Goal: Transaction & Acquisition: Purchase product/service

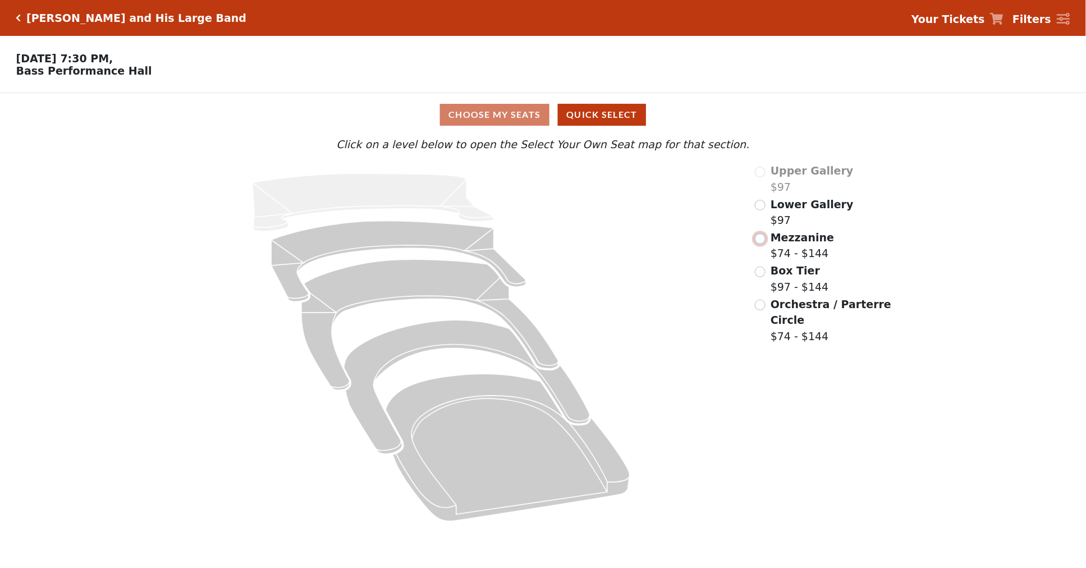
click at [760, 244] on input "radio" at bounding box center [760, 238] width 11 height 11
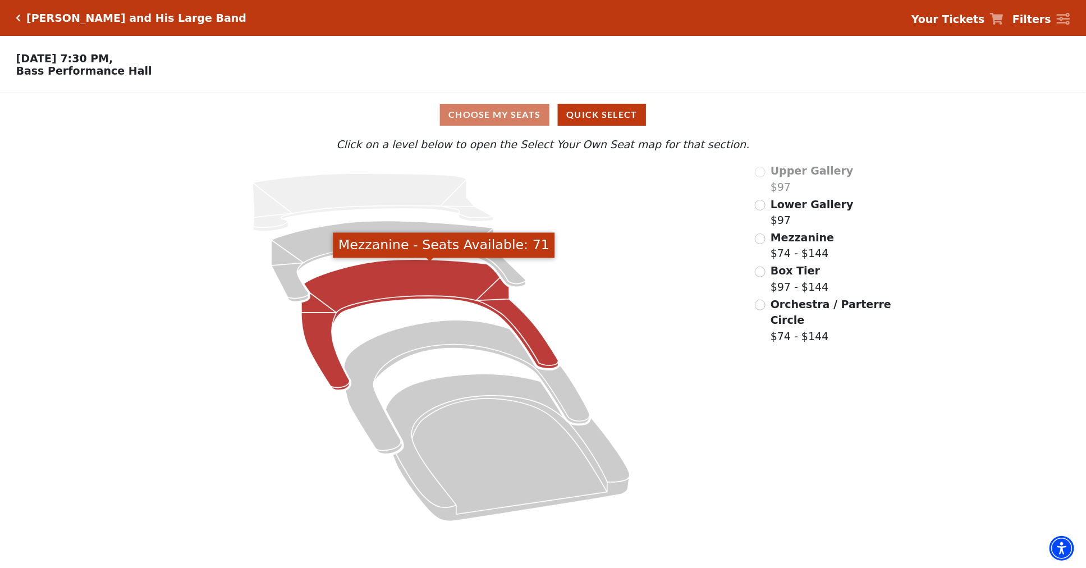
click at [406, 279] on icon "Mezzanine - Seats Available: 71" at bounding box center [429, 324] width 257 height 131
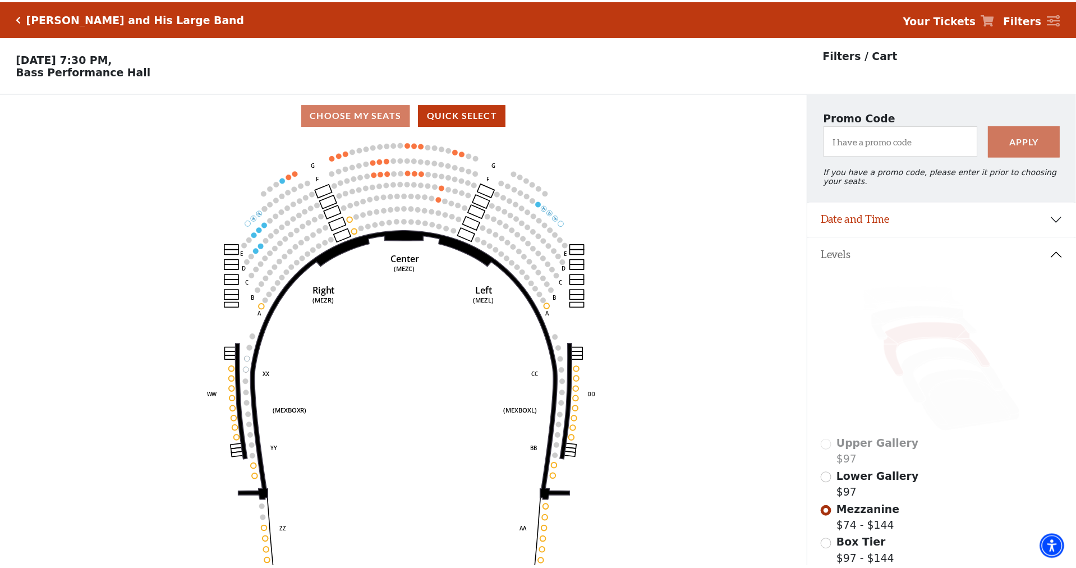
scroll to position [52, 0]
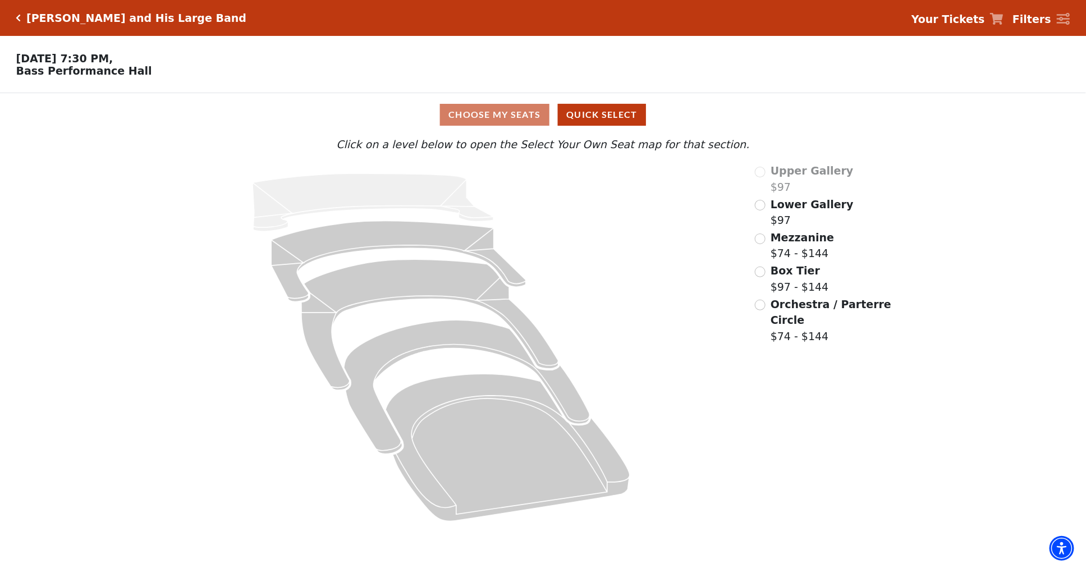
click at [806, 250] on label "Mezzanine $74 - $144" at bounding box center [801, 245] width 63 height 32
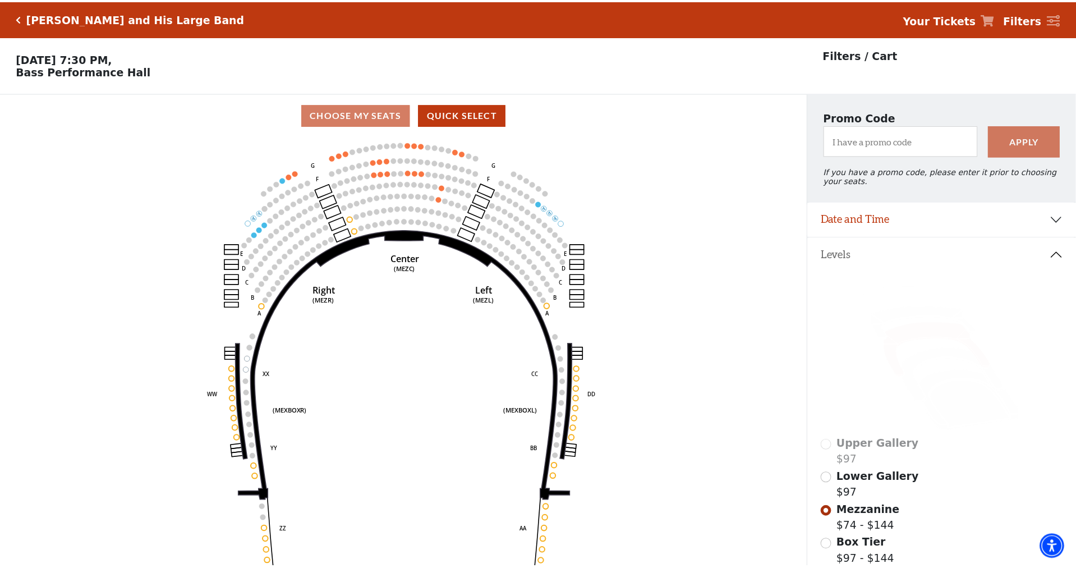
scroll to position [52, 0]
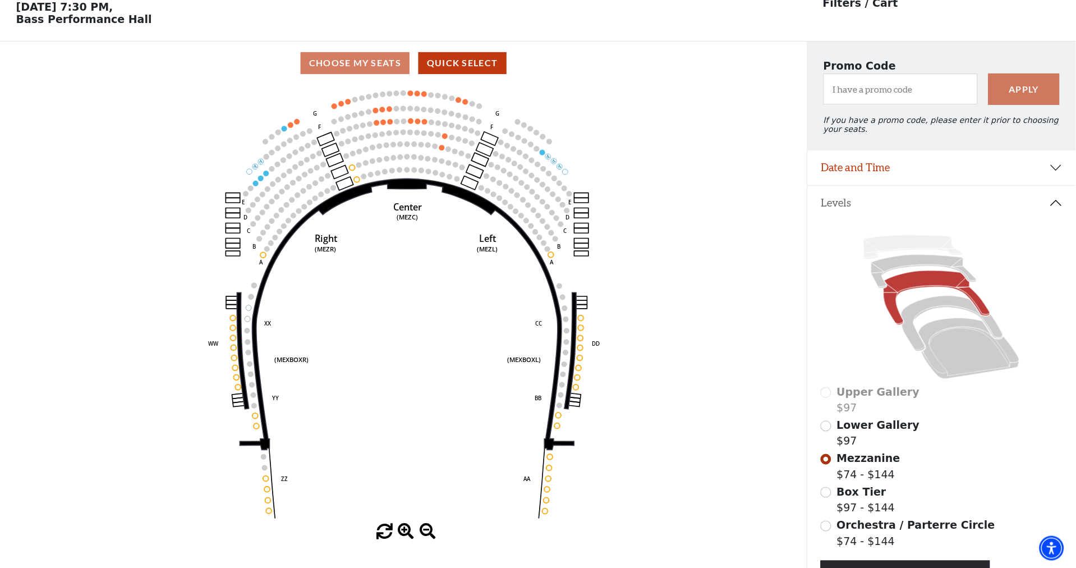
click at [436, 251] on icon "Center (MEZC) Right (MEZR) Left (MEZL) (MEXBOXR) (MEXBOXL) XX WW CC DD YY BB ZZ…" at bounding box center [403, 304] width 727 height 439
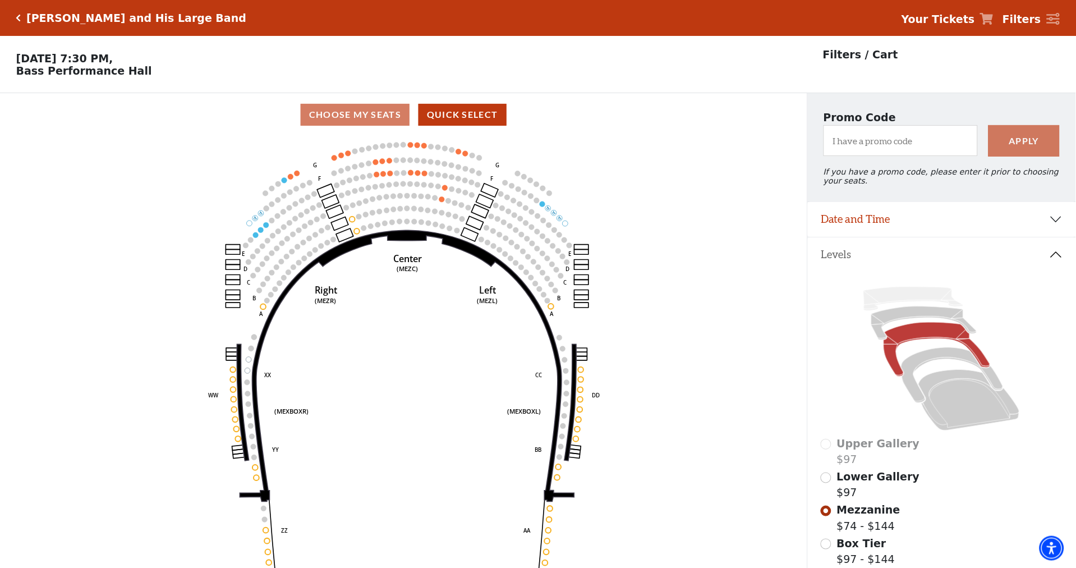
click at [397, 163] on circle at bounding box center [397, 160] width 6 height 6
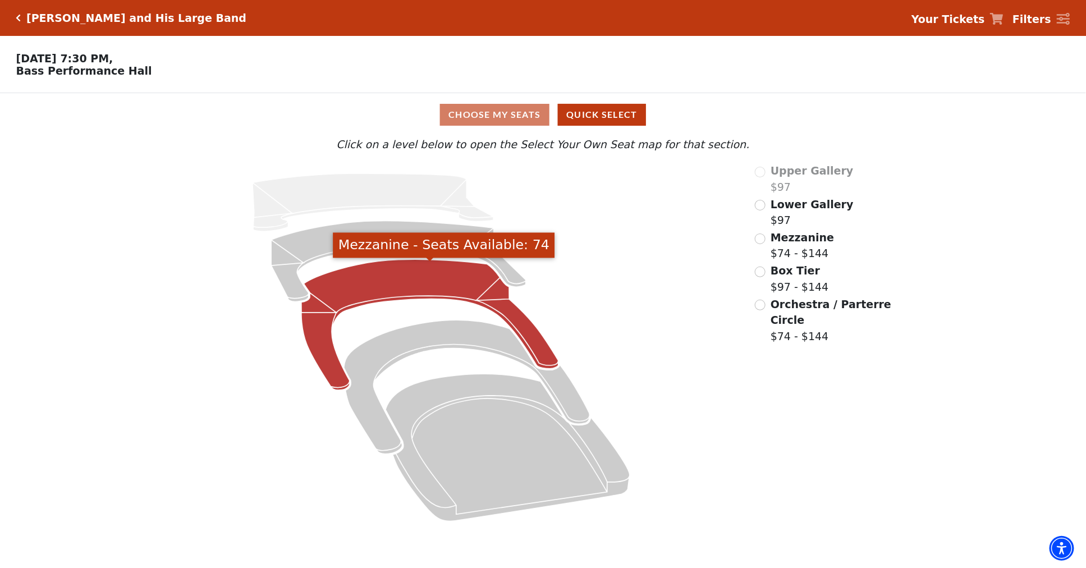
click at [441, 288] on icon "Mezzanine - Seats Available: 74" at bounding box center [429, 324] width 257 height 131
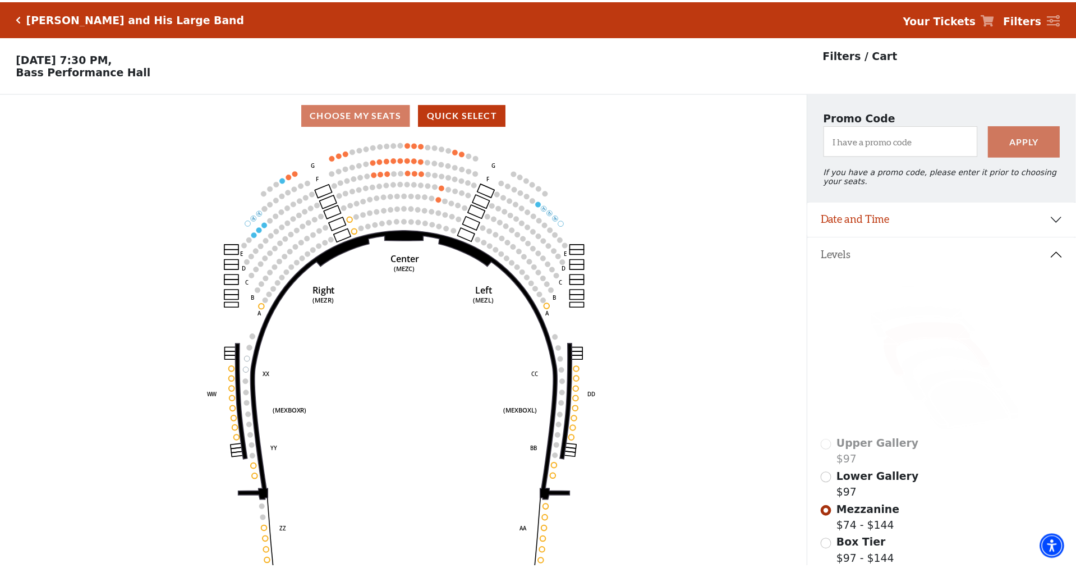
scroll to position [52, 0]
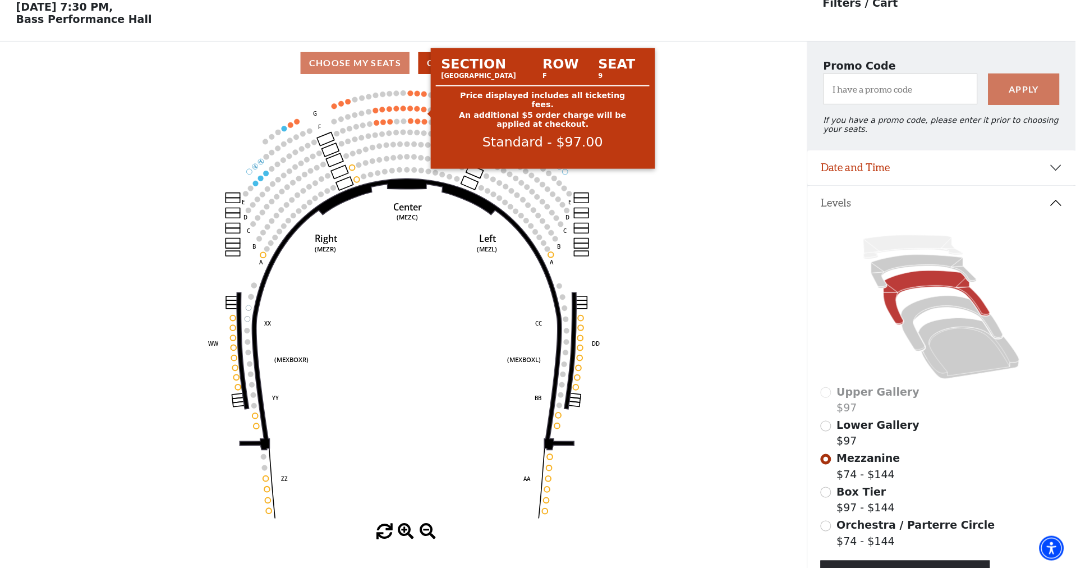
click at [423, 111] on circle at bounding box center [424, 110] width 6 height 6
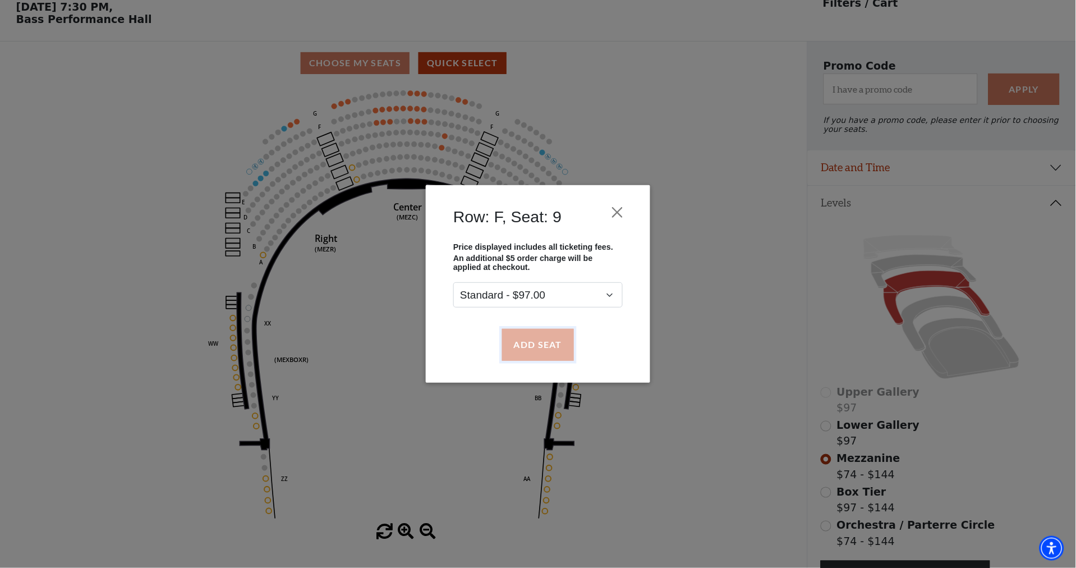
click at [521, 331] on button "Add Seat" at bounding box center [538, 344] width 72 height 31
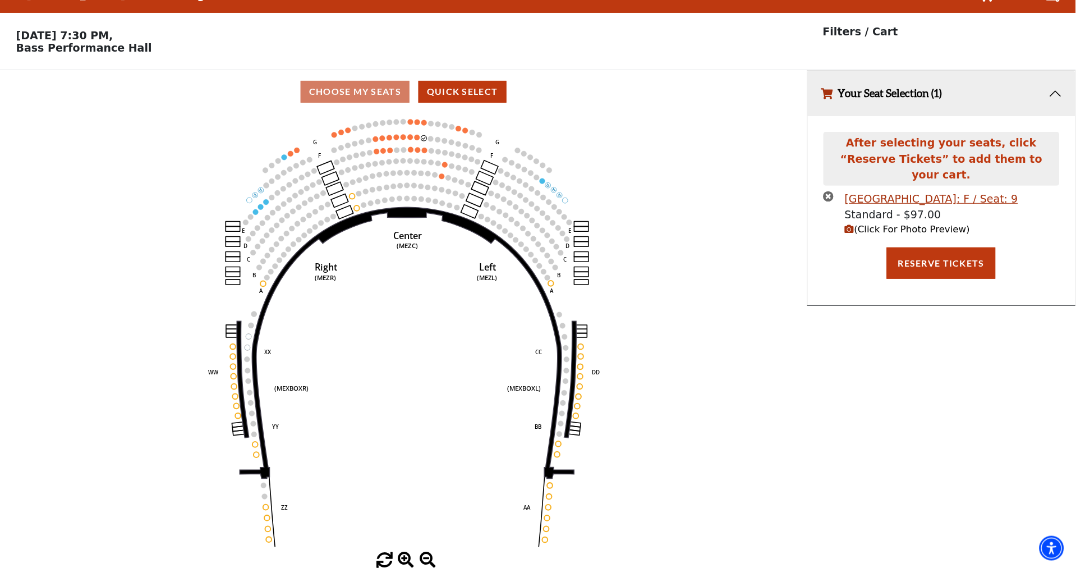
scroll to position [0, 0]
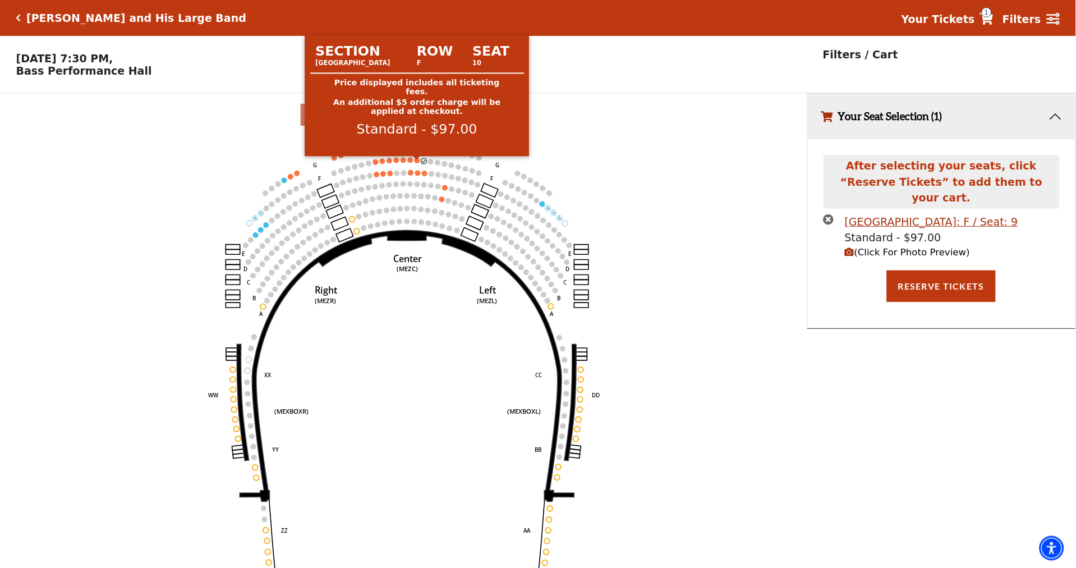
click at [415, 161] on circle at bounding box center [418, 161] width 6 height 6
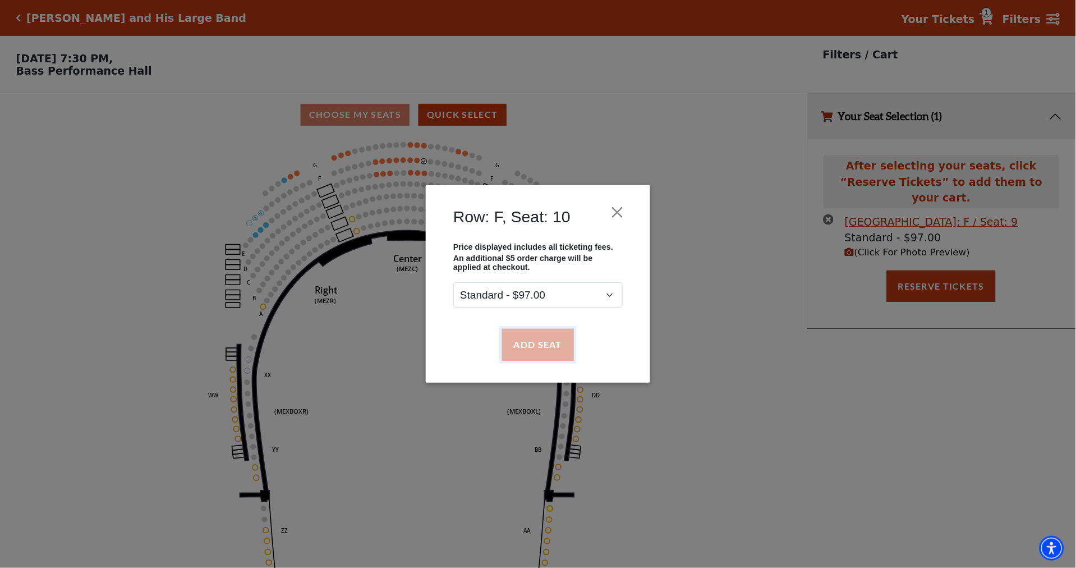
click at [532, 351] on button "Add Seat" at bounding box center [538, 344] width 72 height 31
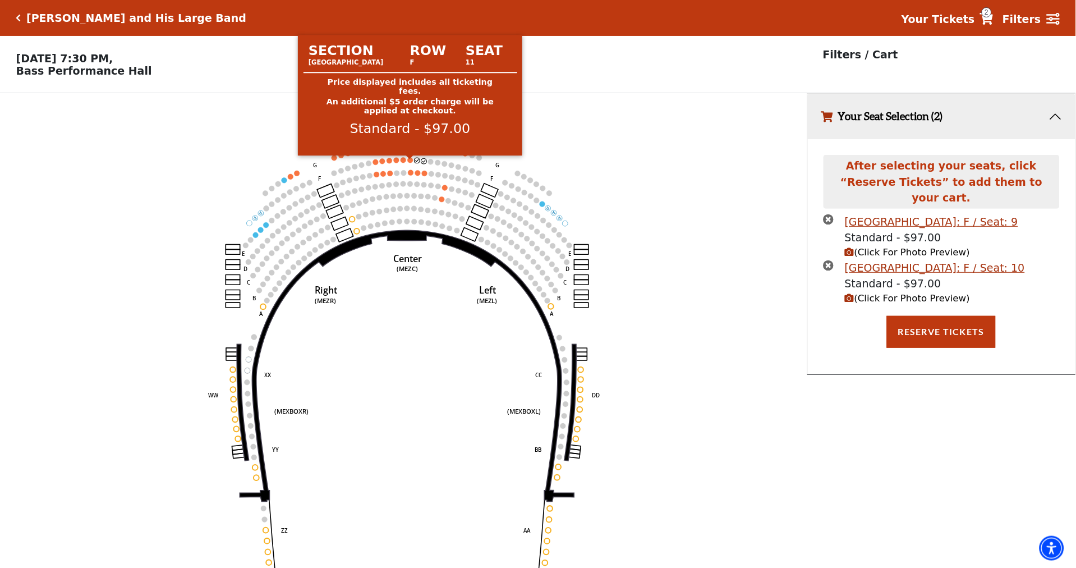
click at [410, 163] on circle at bounding box center [411, 160] width 6 height 6
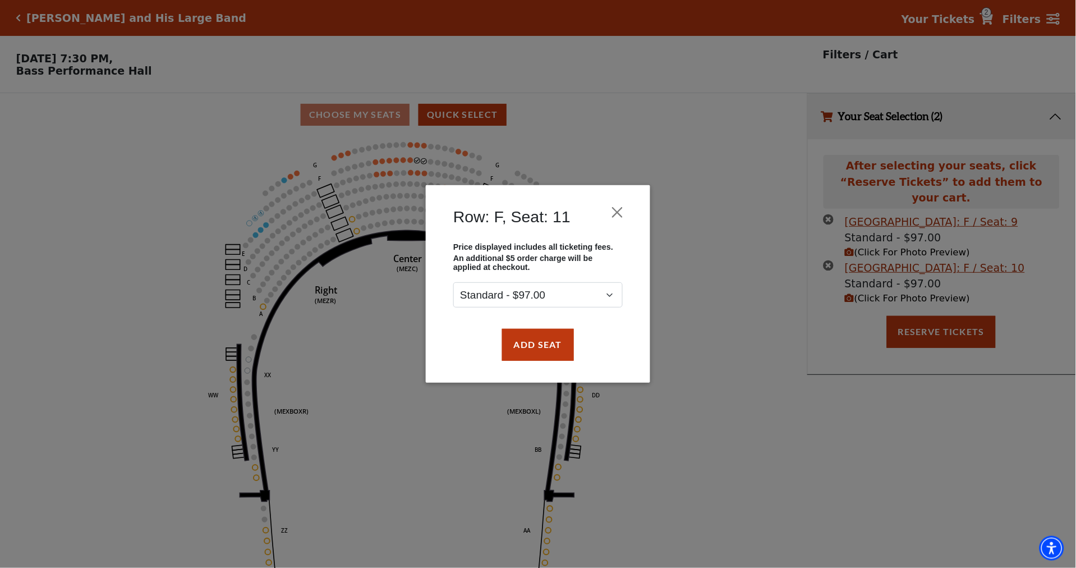
click at [535, 328] on div "Add Seat" at bounding box center [538, 344] width 191 height 53
click at [536, 338] on button "Add Seat" at bounding box center [538, 344] width 72 height 31
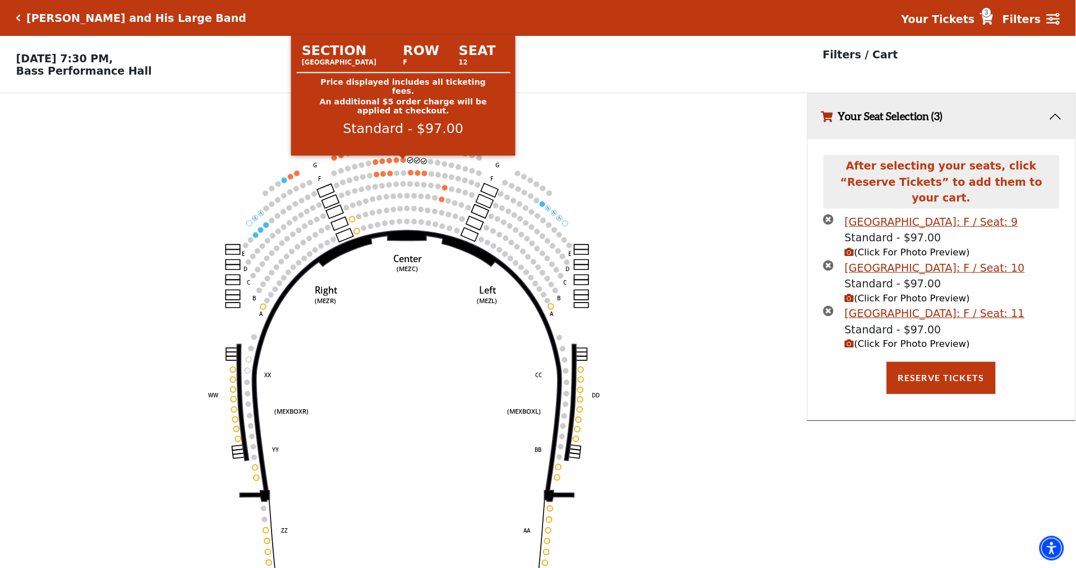
click at [403, 163] on circle at bounding box center [404, 160] width 6 height 6
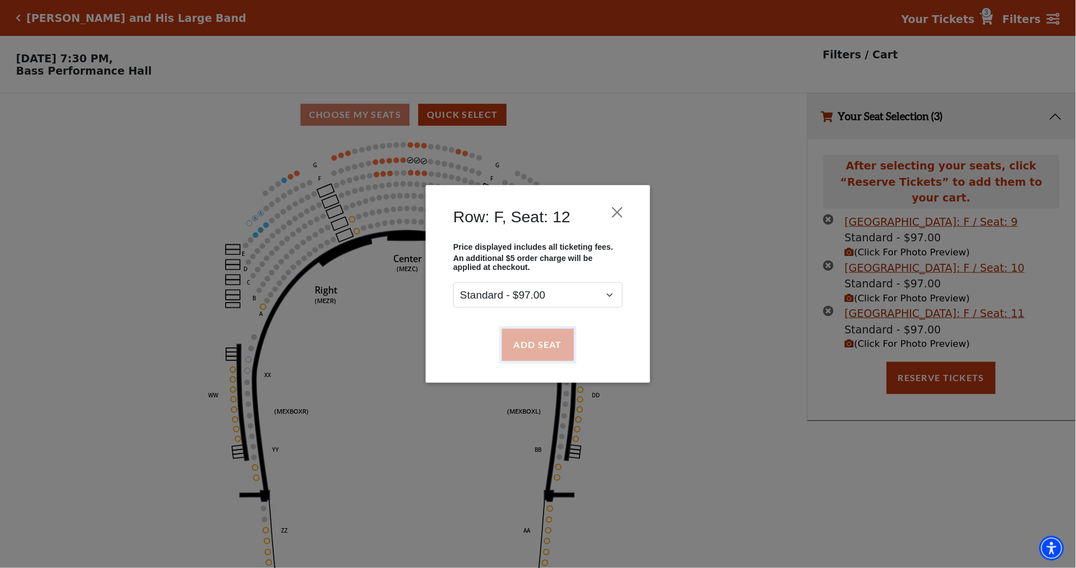
click at [523, 352] on button "Add Seat" at bounding box center [538, 344] width 72 height 31
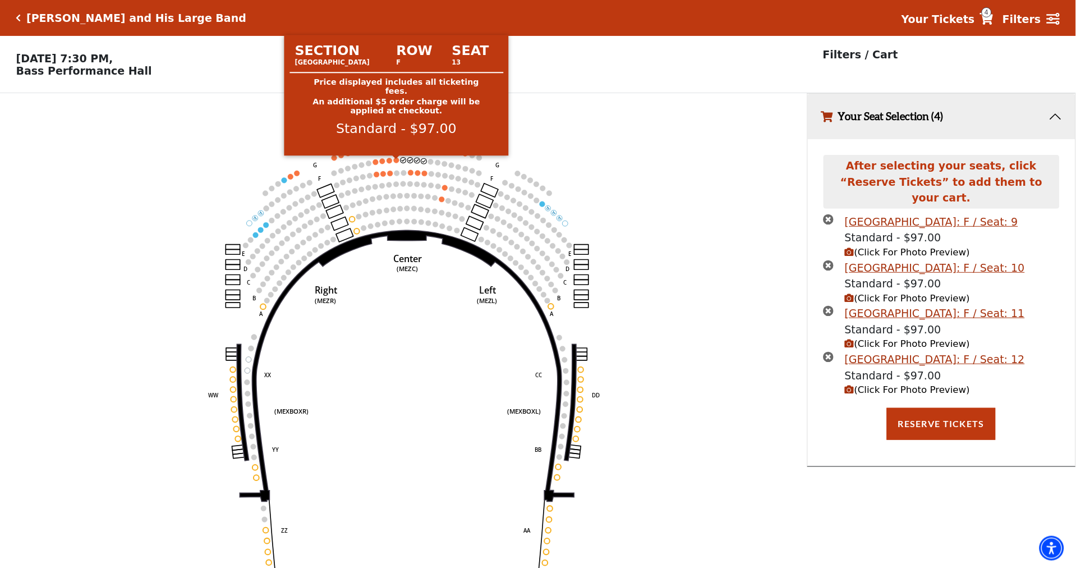
click at [395, 163] on circle at bounding box center [397, 160] width 6 height 6
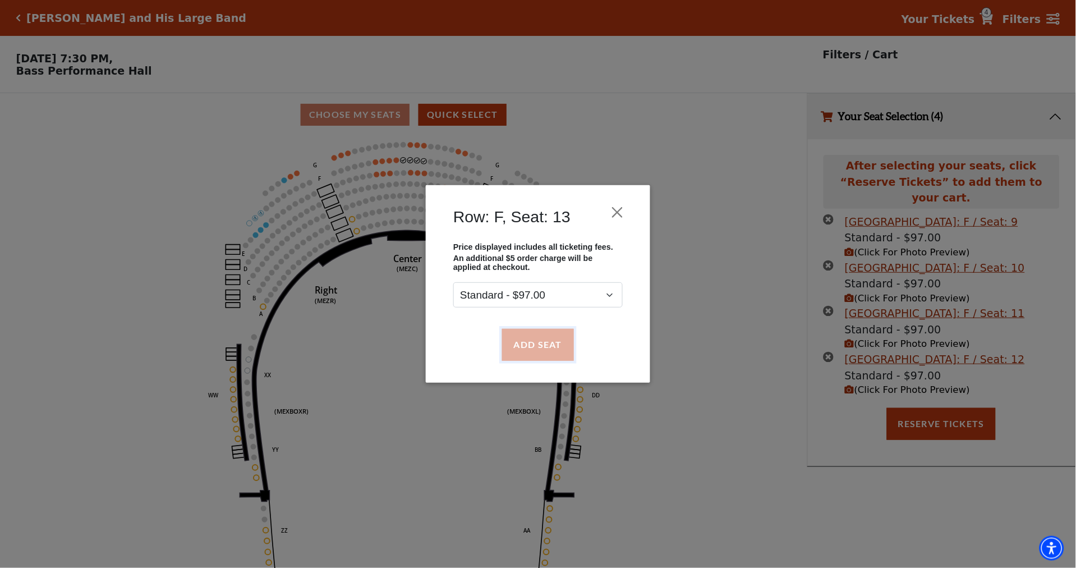
click at [523, 357] on button "Add Seat" at bounding box center [538, 344] width 72 height 31
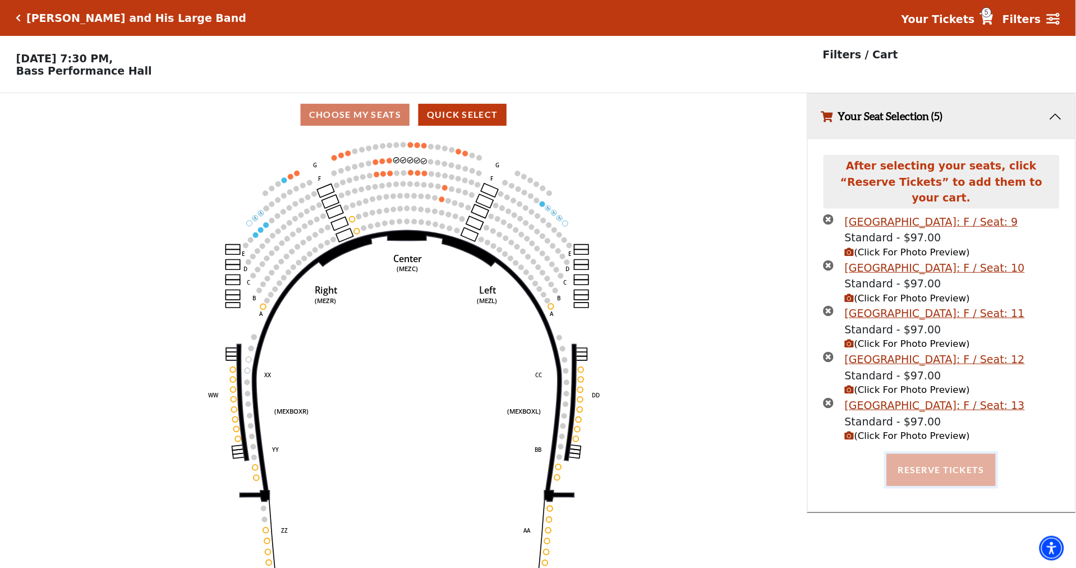
click at [930, 458] on button "Reserve Tickets" at bounding box center [941, 469] width 109 height 31
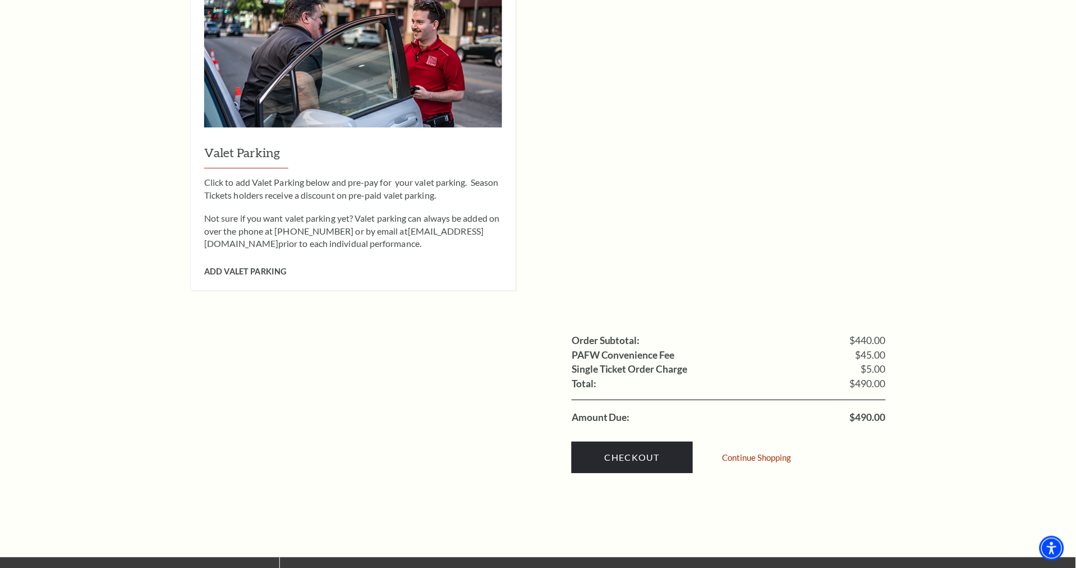
scroll to position [1059, 0]
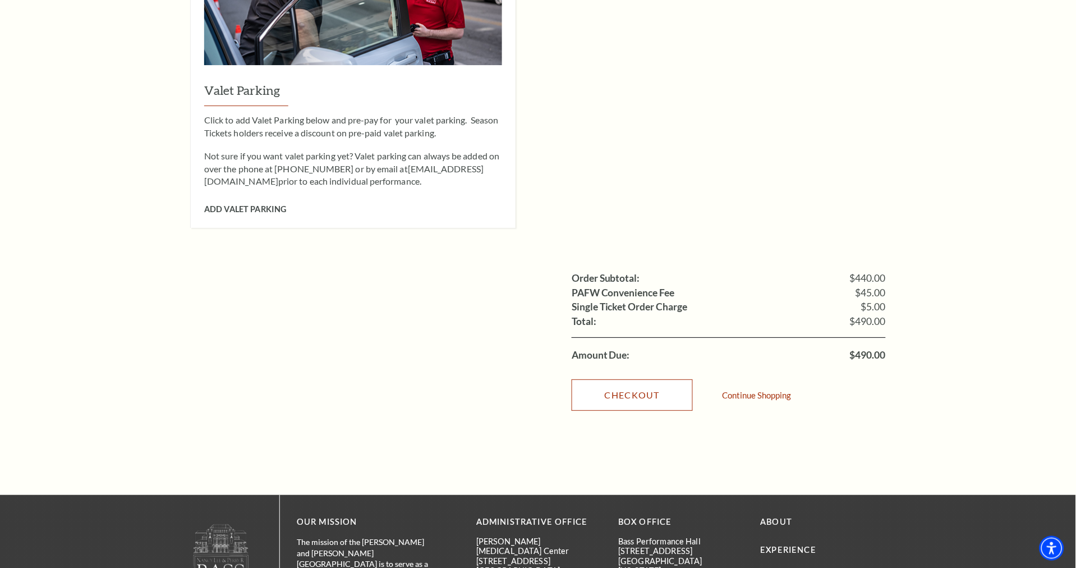
click at [643, 384] on link "Checkout" at bounding box center [632, 394] width 121 height 31
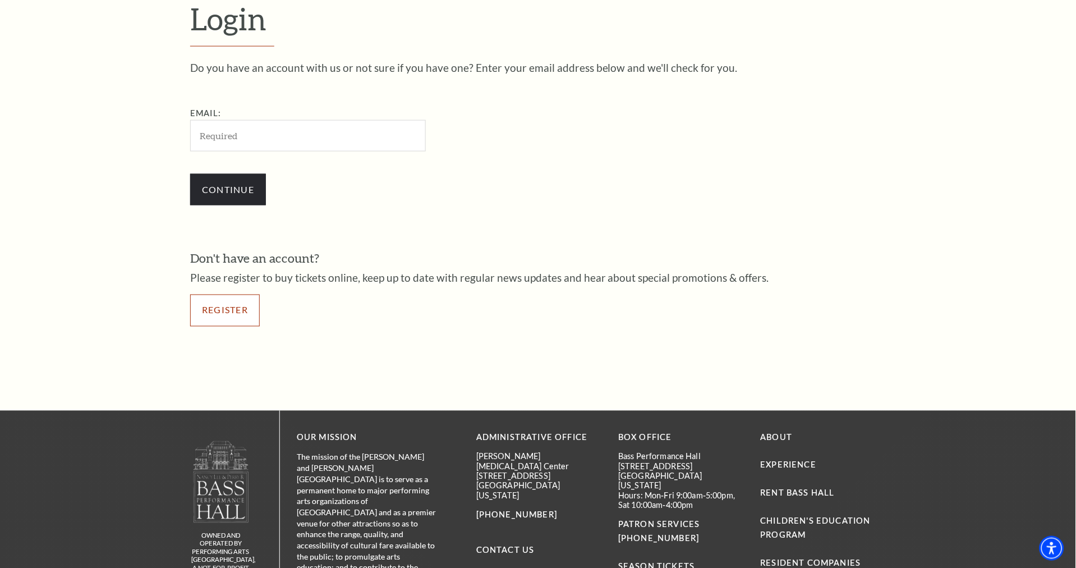
click at [238, 305] on link "Register" at bounding box center [225, 310] width 70 height 31
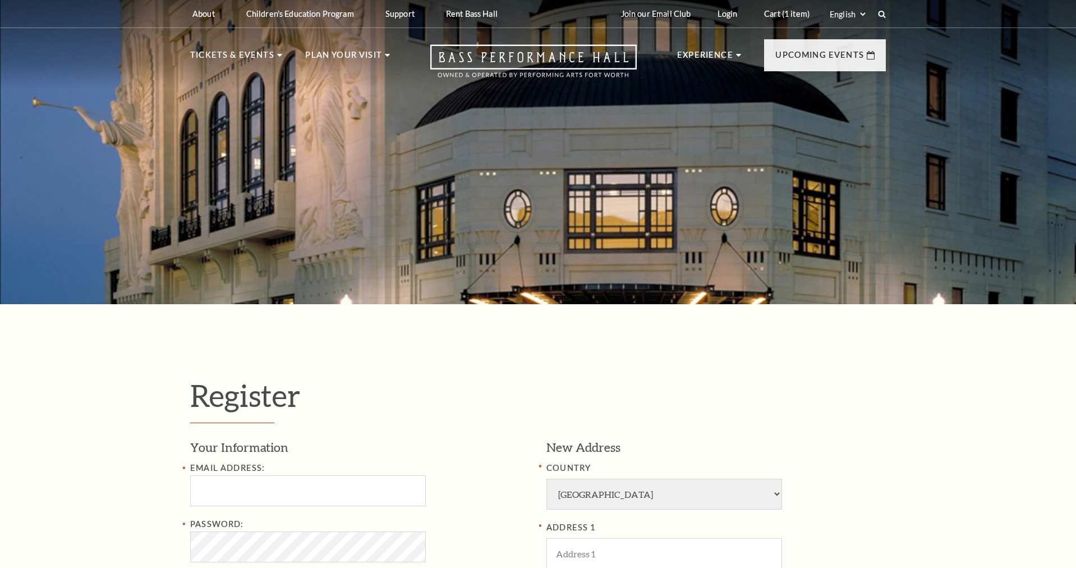
select select "1"
select select "[GEOGRAPHIC_DATA]"
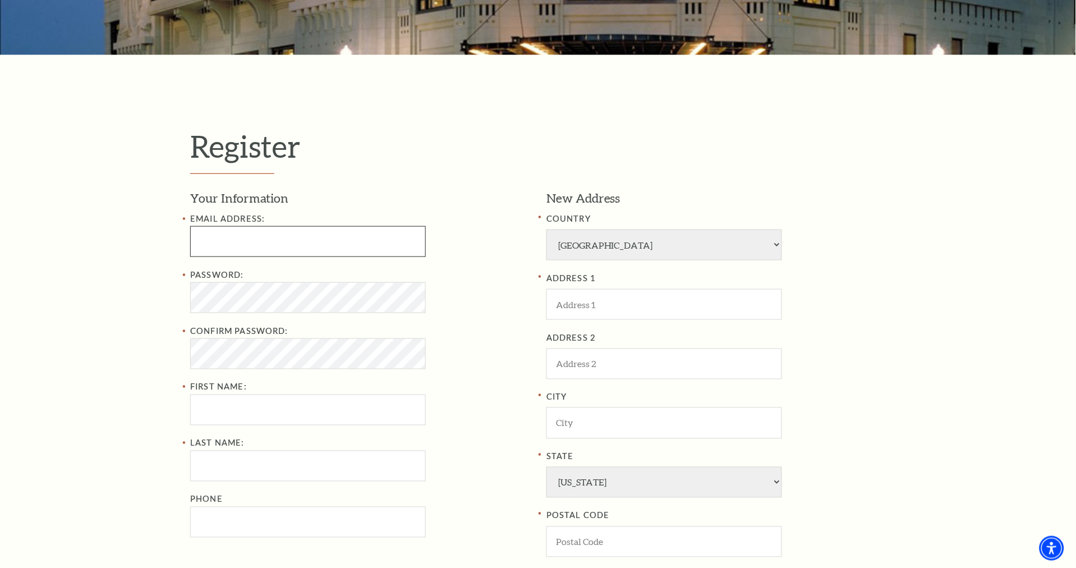
click at [247, 237] on input "Email Address:" at bounding box center [308, 241] width 236 height 31
paste input "nicoletorress1@hotmail.com"
type input "nicoletorress1@hotmail.com"
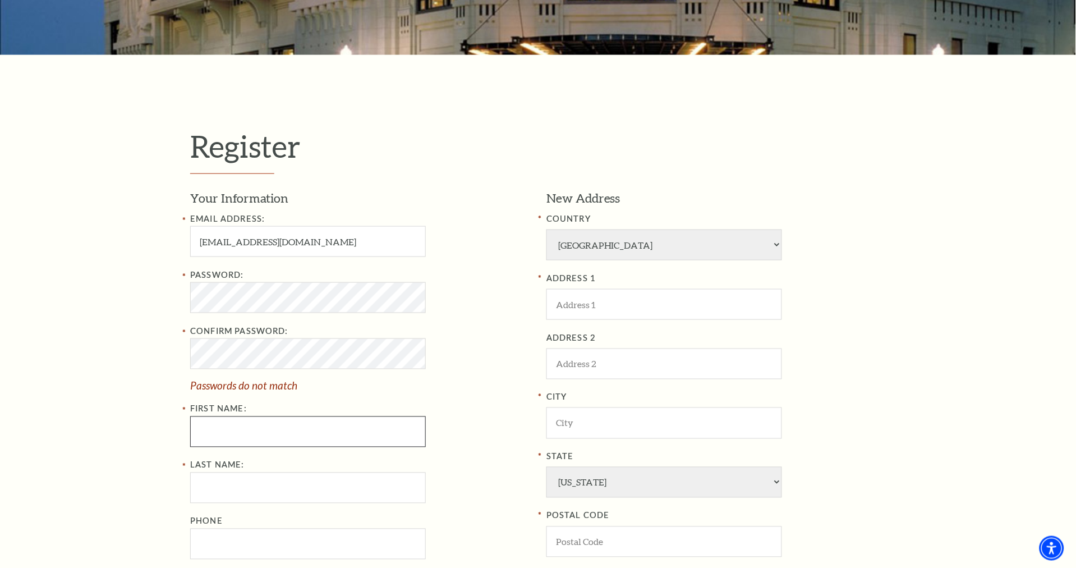
click at [235, 420] on input "First Name:" at bounding box center [308, 431] width 236 height 31
paste input "nicole torres"
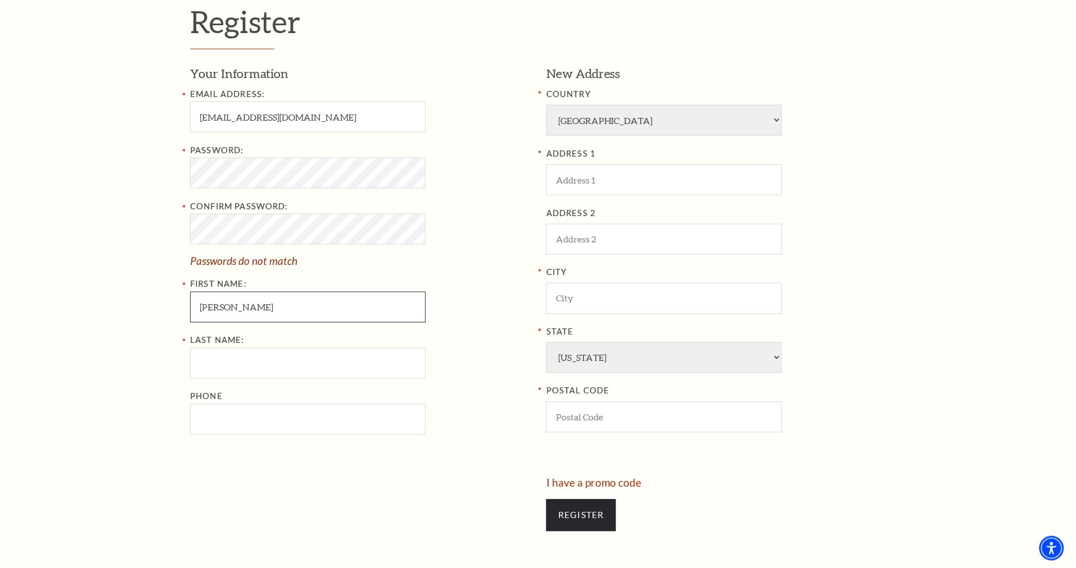
scroll to position [436, 0]
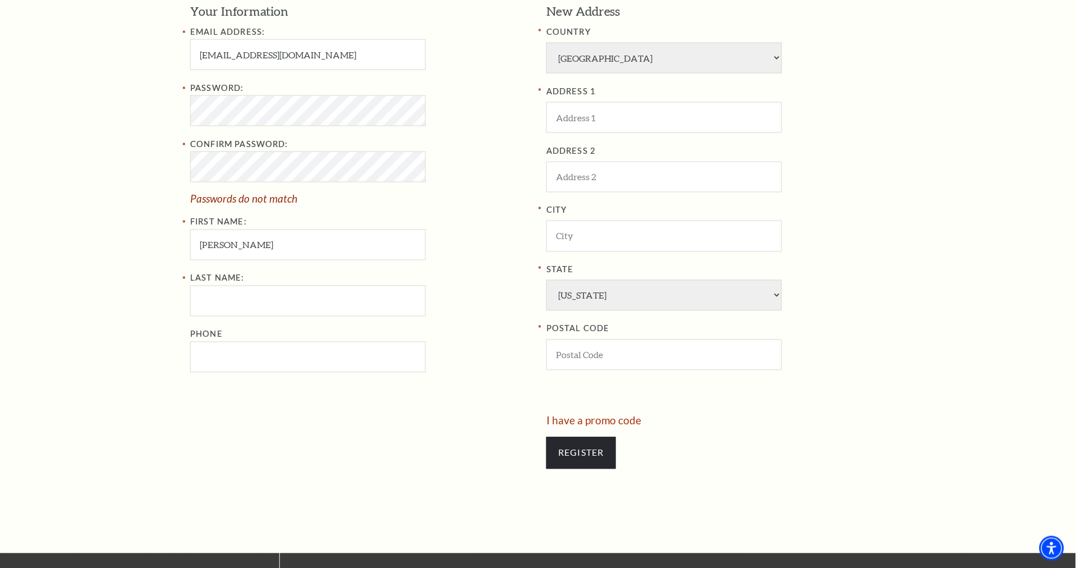
click at [441, 194] on span "Passwords do not match" at bounding box center [359, 199] width 339 height 11
click at [314, 259] on input "nicole torres" at bounding box center [308, 244] width 236 height 31
click at [264, 247] on input "nicole torres" at bounding box center [308, 244] width 236 height 31
type input "nicole"
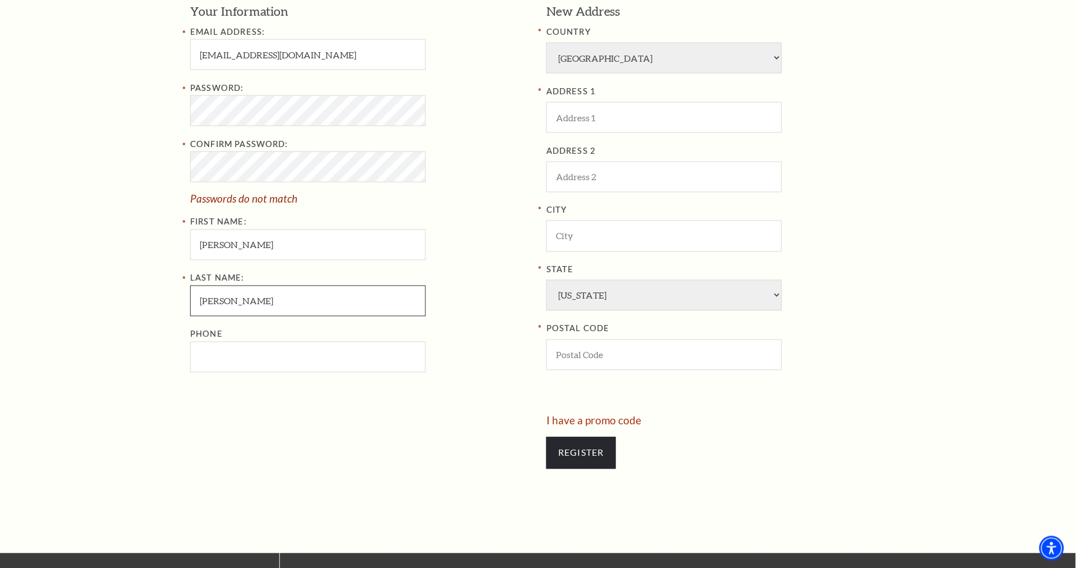
type input "torres"
click at [134, 246] on div "Register Your Information Email Address: nicoletorress1@hotmail.com Password: C…" at bounding box center [538, 210] width 1076 height 685
click at [131, 109] on div "Register Your Information Email Address: nicoletorress1@hotmail.com Password: C…" at bounding box center [538, 210] width 1076 height 685
click at [131, 175] on div "Register Your Information Email Address: nicoletorress1@hotmail.com Password: C…" at bounding box center [538, 210] width 1076 height 685
click at [102, 186] on div "Register Your Information Email Address: nicoletorress1@hotmail.com Password: C…" at bounding box center [538, 210] width 1076 height 685
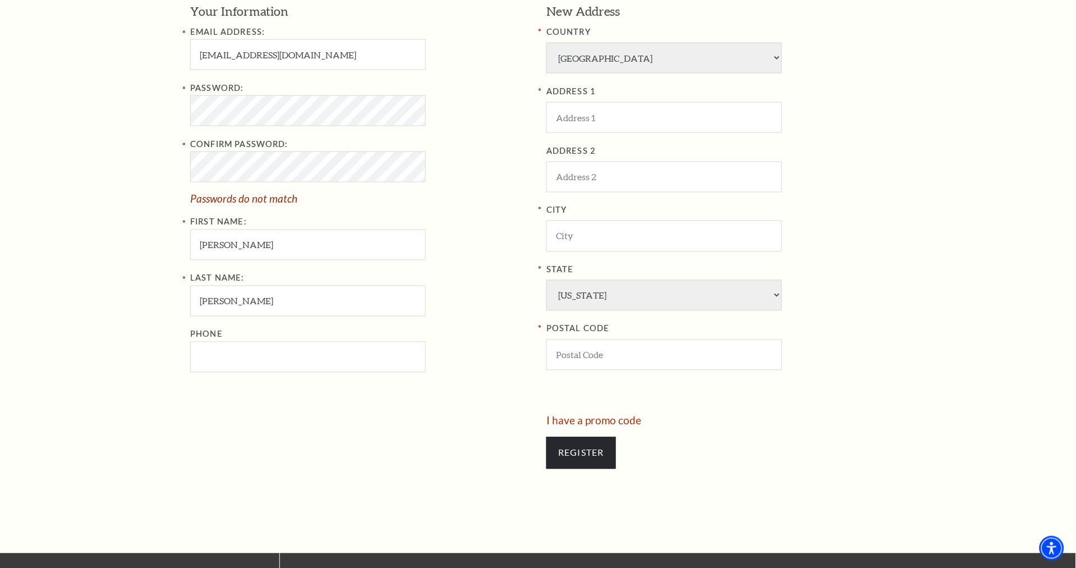
click at [488, 258] on div "Password: Confirm Password: Passwords do not match First Name: nicole" at bounding box center [359, 170] width 339 height 179
click at [352, 339] on div "Phone" at bounding box center [359, 350] width 339 height 45
click at [352, 368] on input "Phone" at bounding box center [308, 357] width 236 height 31
click at [270, 292] on input "torres" at bounding box center [308, 301] width 236 height 31
click at [137, 126] on div "Register Your Information Email Address: nicoletorress1@hotmail.com Password: C…" at bounding box center [538, 210] width 1076 height 685
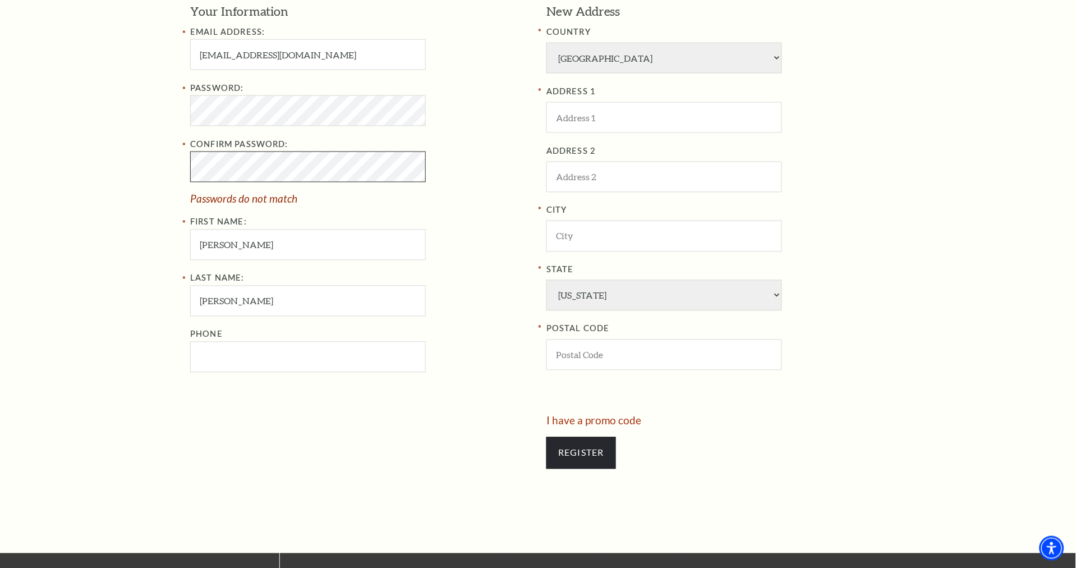
click at [137, 177] on div "Register Your Information Email Address: nicoletorress1@hotmail.com Password: C…" at bounding box center [538, 210] width 1076 height 685
click at [97, 193] on div "Register Your Information Email Address: nicoletorress1@hotmail.com Password: C…" at bounding box center [538, 210] width 1076 height 685
click at [240, 323] on div "Last Name: torres Phone" at bounding box center [359, 322] width 339 height 101
click at [261, 366] on input "Phone" at bounding box center [308, 357] width 236 height 31
click at [326, 349] on input "Phone" at bounding box center [308, 357] width 236 height 31
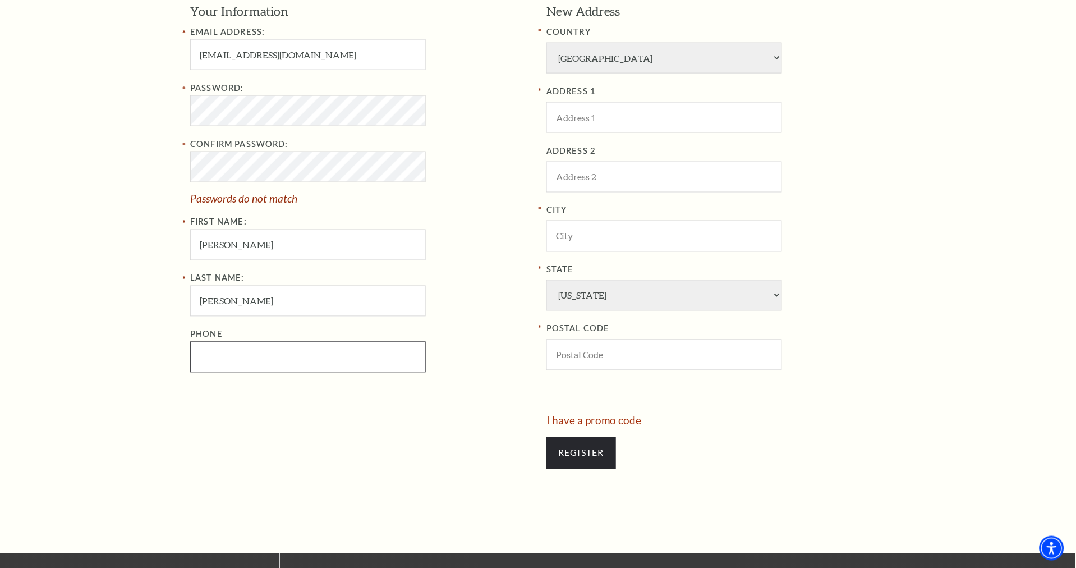
paste input "682-825-9009"
type input "682-825-9009"
click at [599, 240] on input "City" at bounding box center [664, 235] width 236 height 31
click at [584, 117] on input "ADDRESS 1" at bounding box center [664, 117] width 236 height 31
paste input "7800 Longfield Dr, Fort Worth, TX 76108"
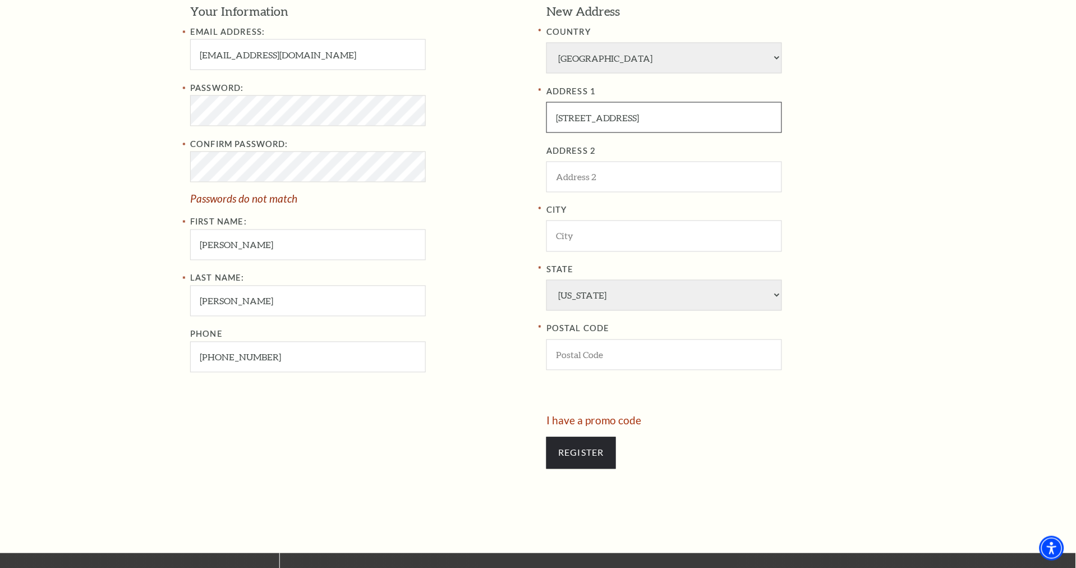
type input "7800 Longfield Dr, Fort Worth, TX 76108"
click at [595, 237] on input "City" at bounding box center [664, 235] width 236 height 31
type input "[GEOGRAPHIC_DATA]"
click at [609, 351] on input "POSTAL CODE" at bounding box center [664, 354] width 236 height 31
click at [717, 131] on div "ADDRESS 1 7800 Longfield Dr, Fort Worth, TX 76108 ADDRESS 2 City Fort Worth Sta…" at bounding box center [715, 228] width 339 height 286
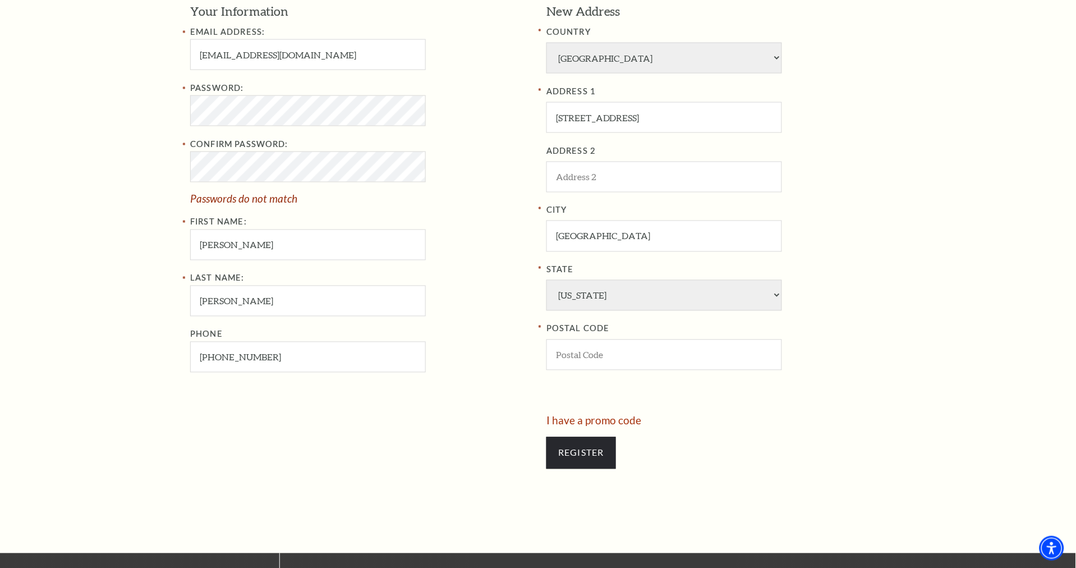
click at [717, 131] on div "ADDRESS 1 7800 Longfield Dr, Fort Worth, TX 76108 ADDRESS 2 City Fort Worth Sta…" at bounding box center [715, 228] width 339 height 286
click at [714, 118] on input "7800 Longfield Dr, Fort Worth, TX 76108" at bounding box center [664, 117] width 236 height 31
click at [655, 332] on label "POSTAL CODE" at bounding box center [715, 329] width 339 height 14
click at [651, 353] on input "POSTAL CODE" at bounding box center [664, 354] width 236 height 31
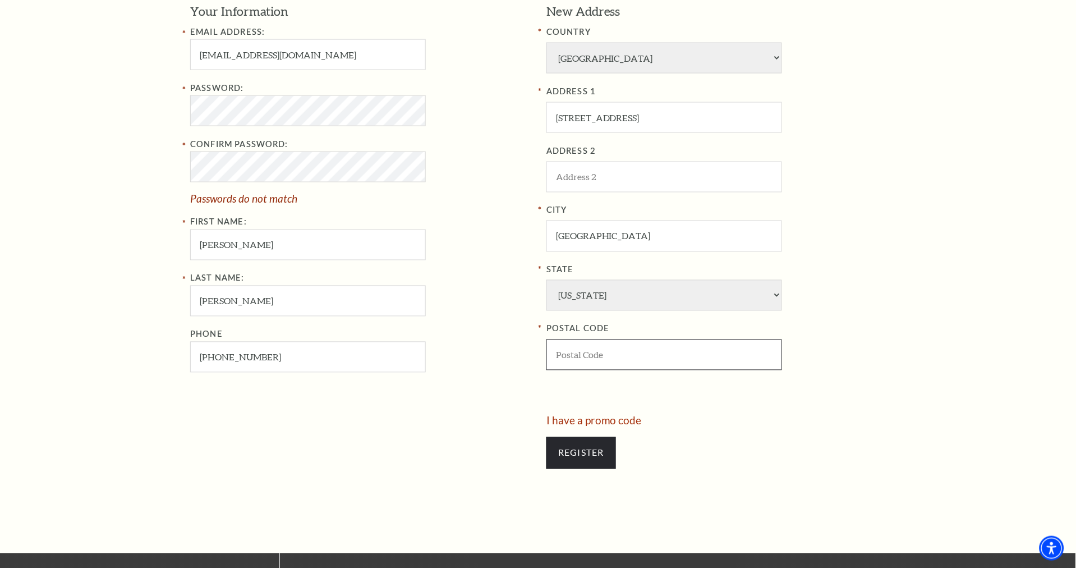
paste input "76108"
type input "76108"
drag, startPoint x: 629, startPoint y: 109, endPoint x: 806, endPoint y: 141, distance: 178.9
click at [805, 140] on div "ADDRESS 1 7800 Longfield Dr, Fort Worth, TX 76108 ADDRESS 2 City Fort Worth Sta…" at bounding box center [715, 228] width 339 height 286
type input "[STREET_ADDRESS]"
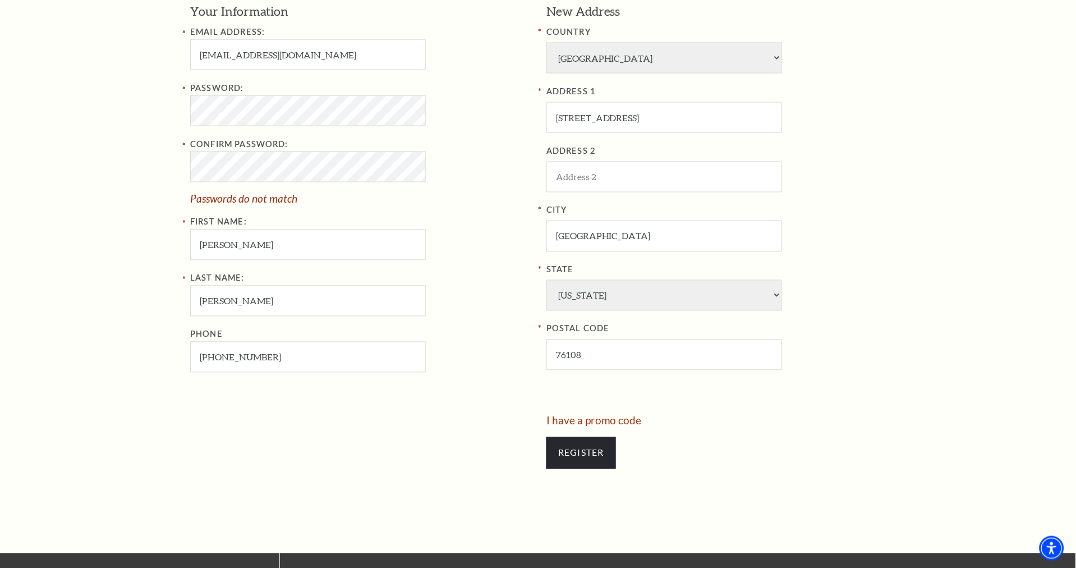
click at [848, 232] on div "City Fort Worth" at bounding box center [715, 228] width 339 height 48
click at [117, 108] on div "Register Your Information Email Address: nicoletorress1@hotmail.com Password: C…" at bounding box center [538, 210] width 1076 height 685
click at [108, 164] on div "Register Your Information Email Address: nicoletorress1@hotmail.com Password: C…" at bounding box center [538, 210] width 1076 height 685
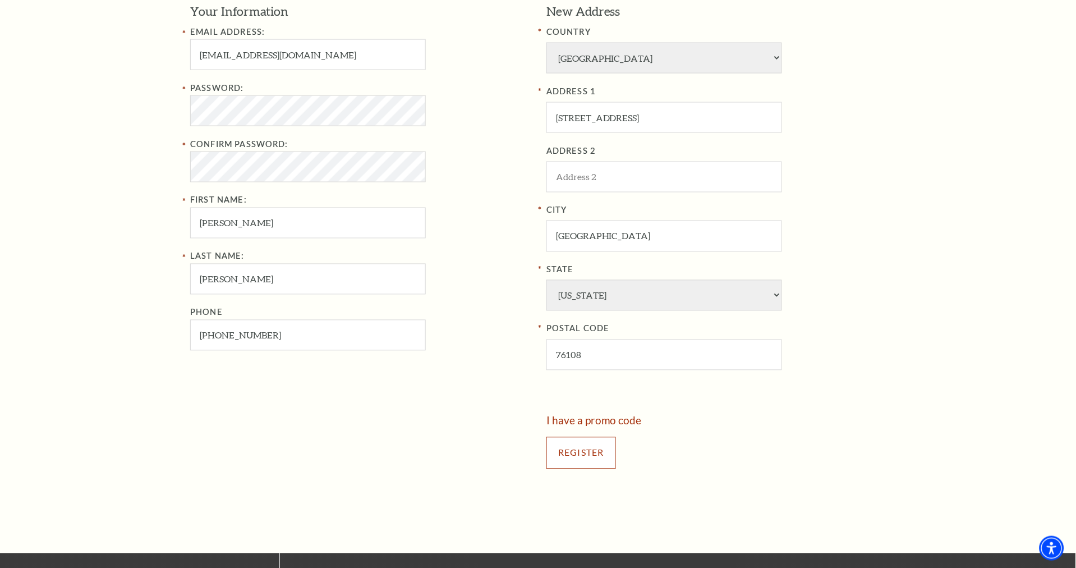
click at [581, 457] on input "Register" at bounding box center [581, 452] width 70 height 31
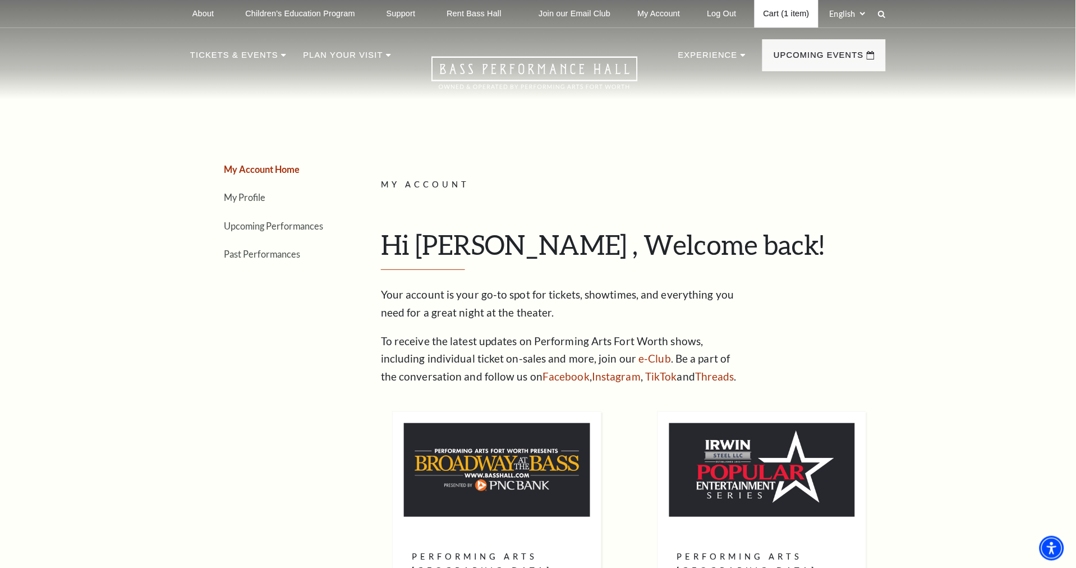
click at [805, 15] on link "Cart (1 item)" at bounding box center [787, 13] width 64 height 27
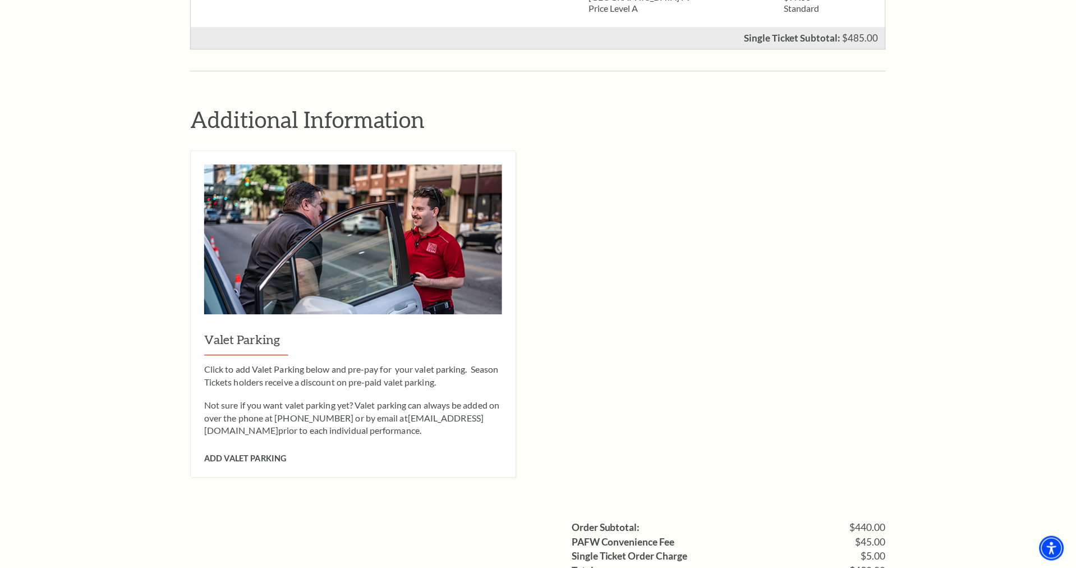
scroll to position [1059, 0]
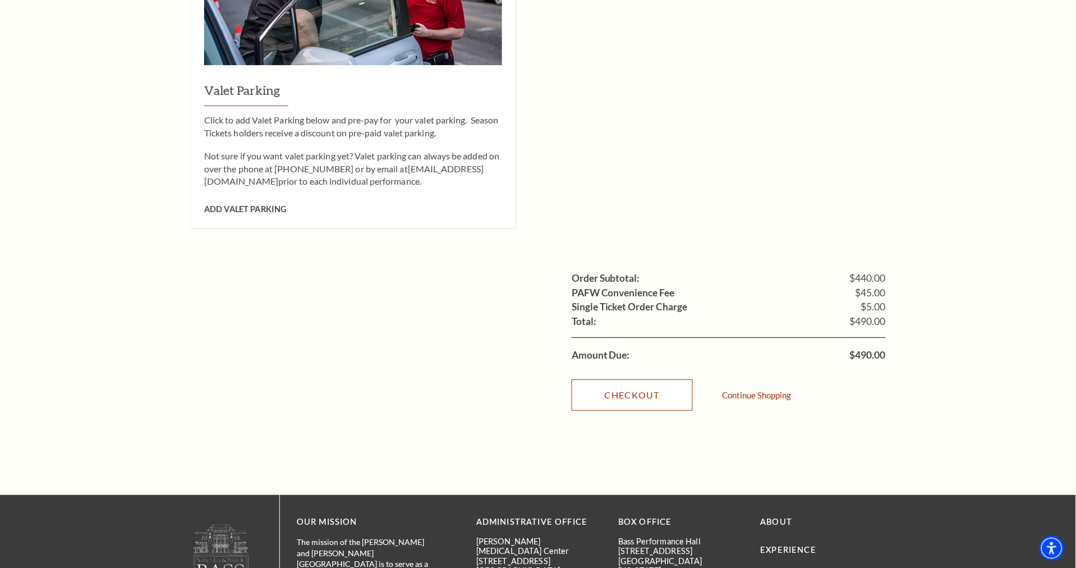
click at [653, 379] on link "Checkout" at bounding box center [632, 394] width 121 height 31
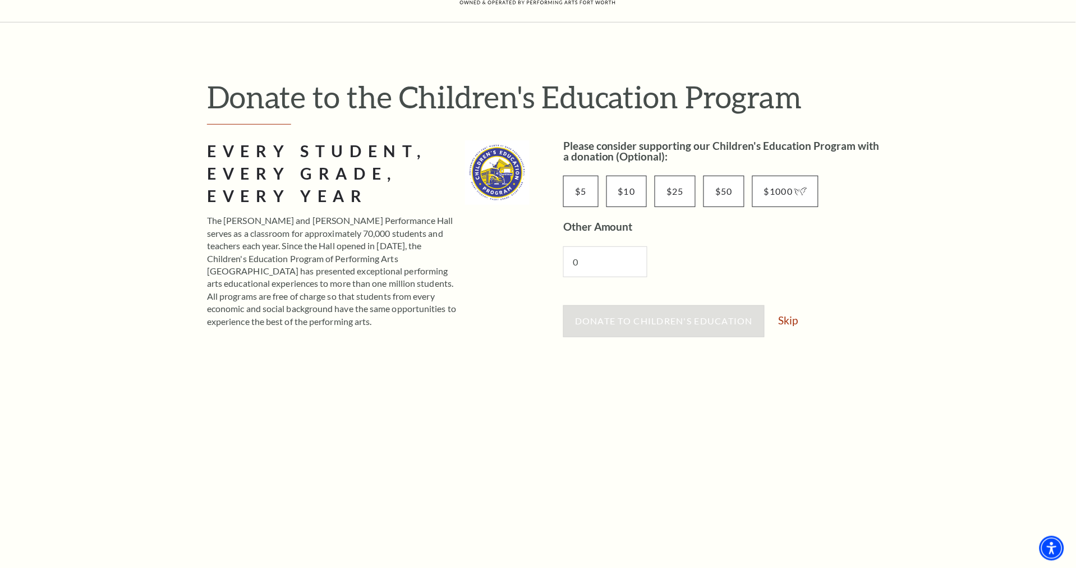
scroll to position [125, 0]
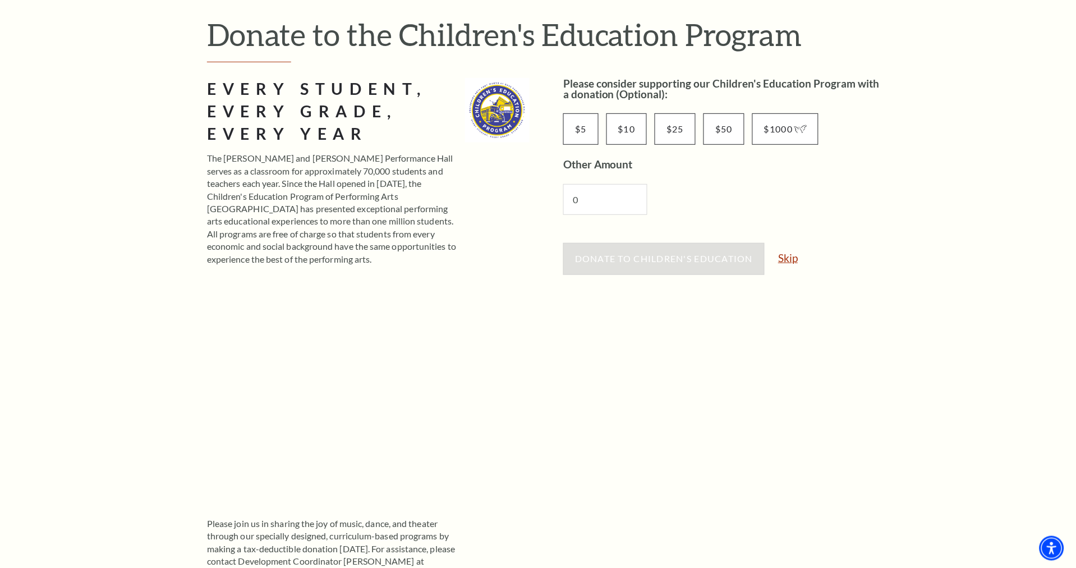
click at [792, 259] on link "Skip" at bounding box center [788, 257] width 20 height 11
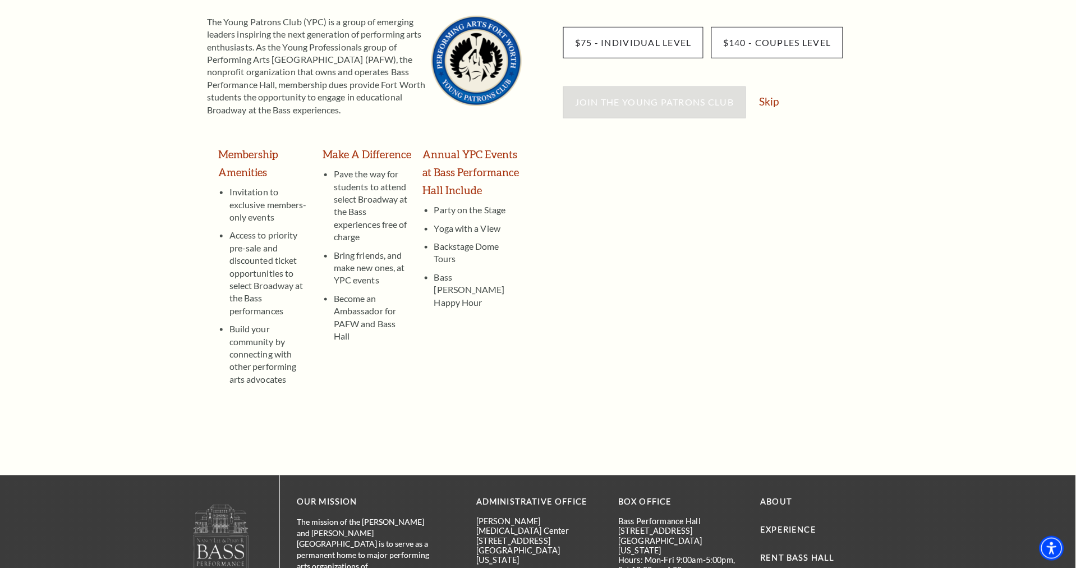
scroll to position [249, 0]
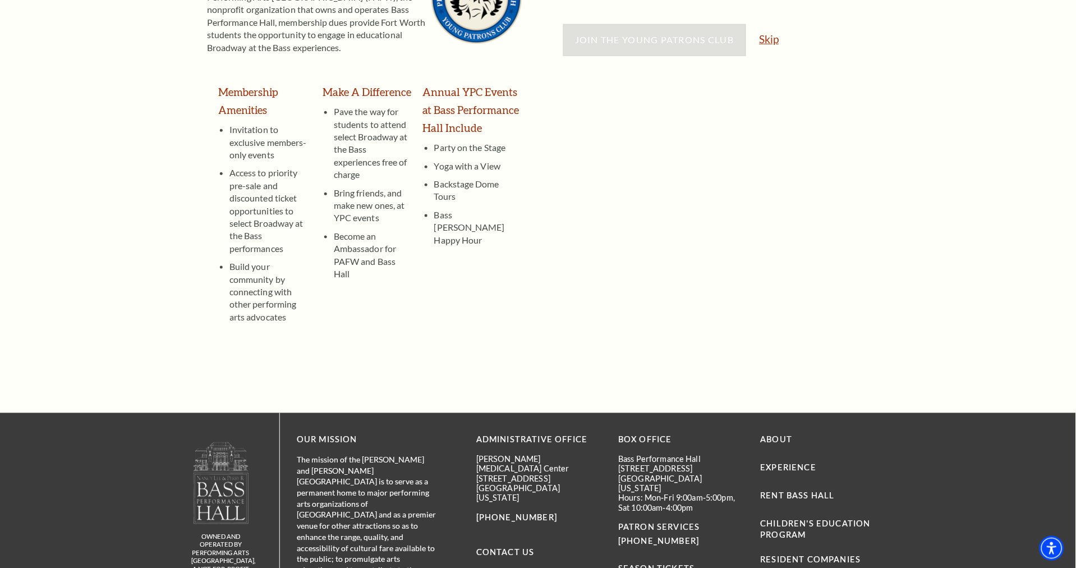
click at [772, 43] on link "Skip" at bounding box center [770, 39] width 20 height 11
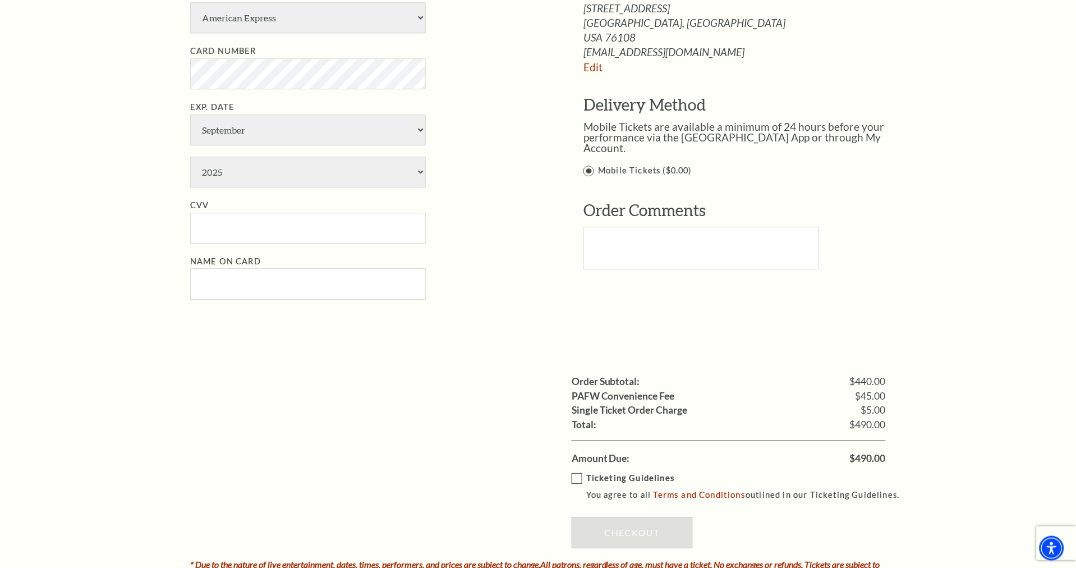
scroll to position [748, 0]
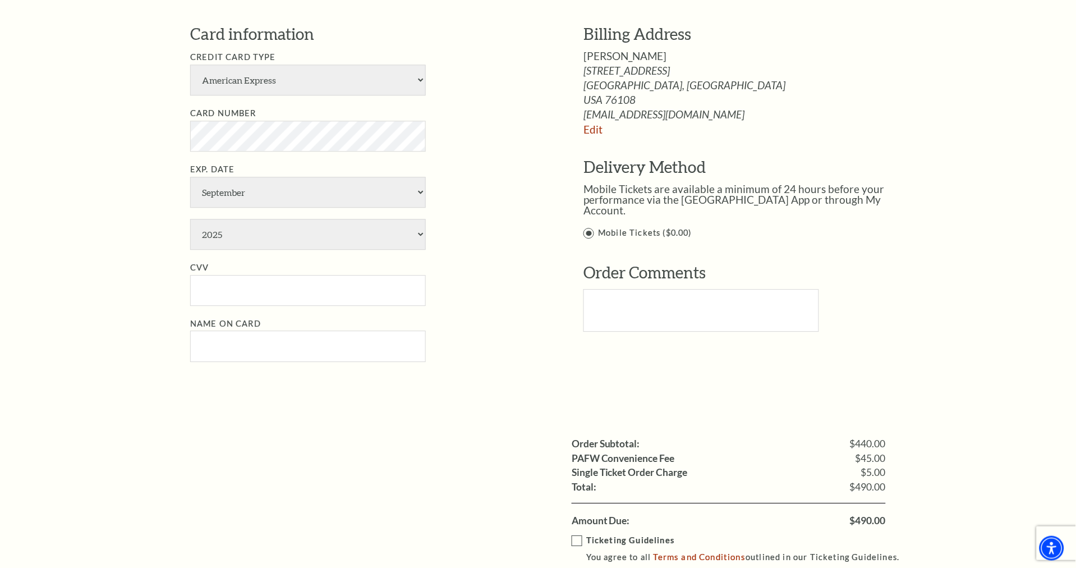
click at [286, 367] on div "Card information Credit Card Type American Express Visa Master Card Discover Ca…" at bounding box center [370, 198] width 360 height 350
click at [607, 62] on div "Billing Address [PERSON_NAME] [STREET_ADDRESS] [GEOGRAPHIC_DATA], [GEOGRAPHIC_D…" at bounding box center [746, 79] width 326 height 112
click at [612, 56] on span "[PERSON_NAME]" at bounding box center [624, 55] width 83 height 13
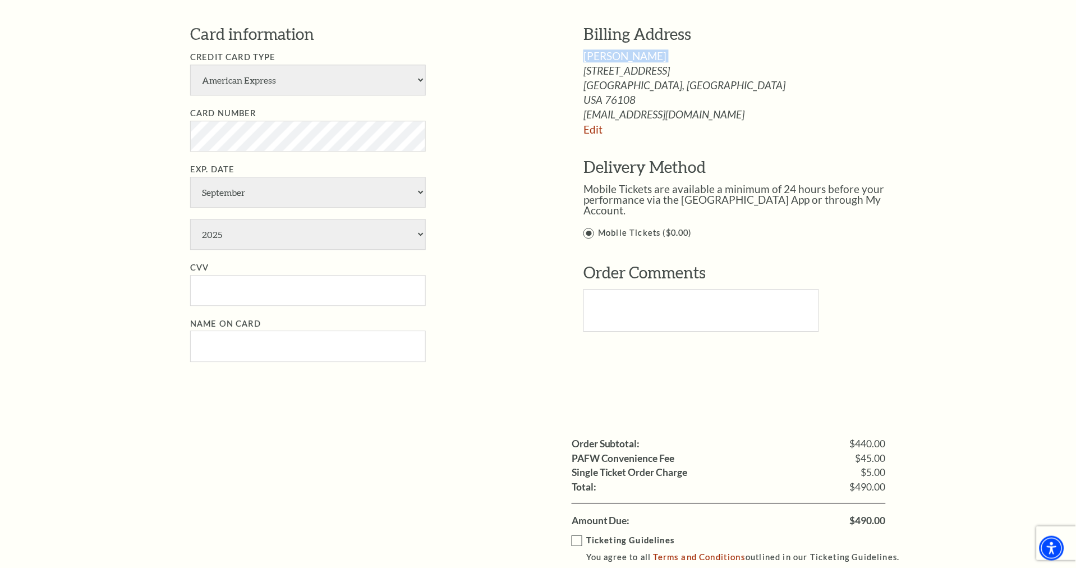
copy div "[PERSON_NAME]"
drag, startPoint x: 266, startPoint y: 334, endPoint x: 260, endPoint y: 337, distance: 6.6
click at [261, 339] on input "Name on Card" at bounding box center [308, 345] width 236 height 31
paste input "[PERSON_NAME]"
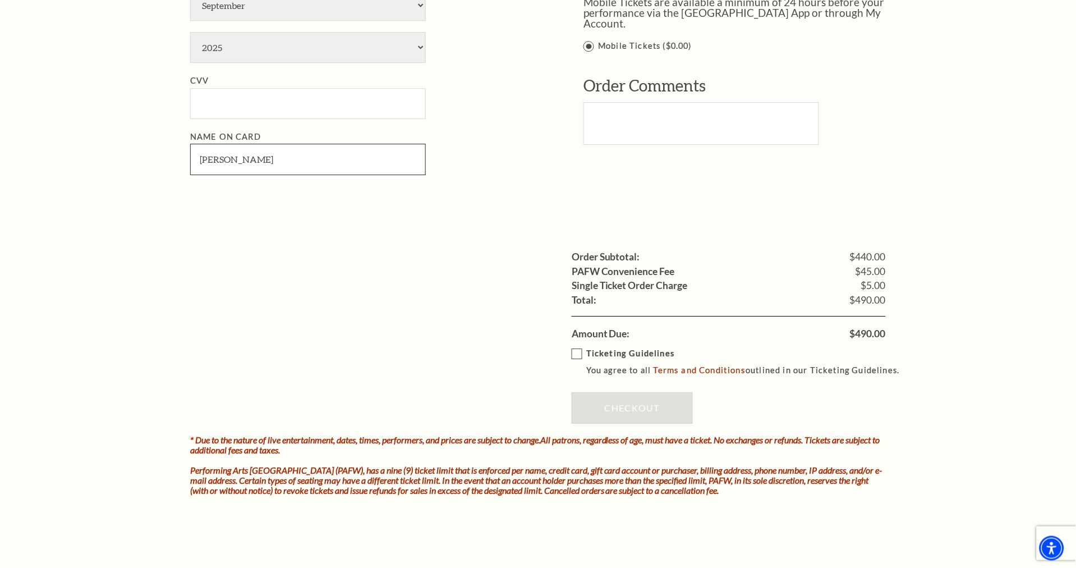
type input "[PERSON_NAME]"
click at [575, 351] on label "Ticketing Guidelines You agree to all Terms and Conditions outlined in our Tick…" at bounding box center [741, 362] width 338 height 31
click at [0, 0] on input "Ticketing Guidelines You agree to all Terms and Conditions outlined in our Tick…" at bounding box center [0, 0] width 0 height 0
click at [867, 331] on span "$490.00" at bounding box center [868, 334] width 36 height 10
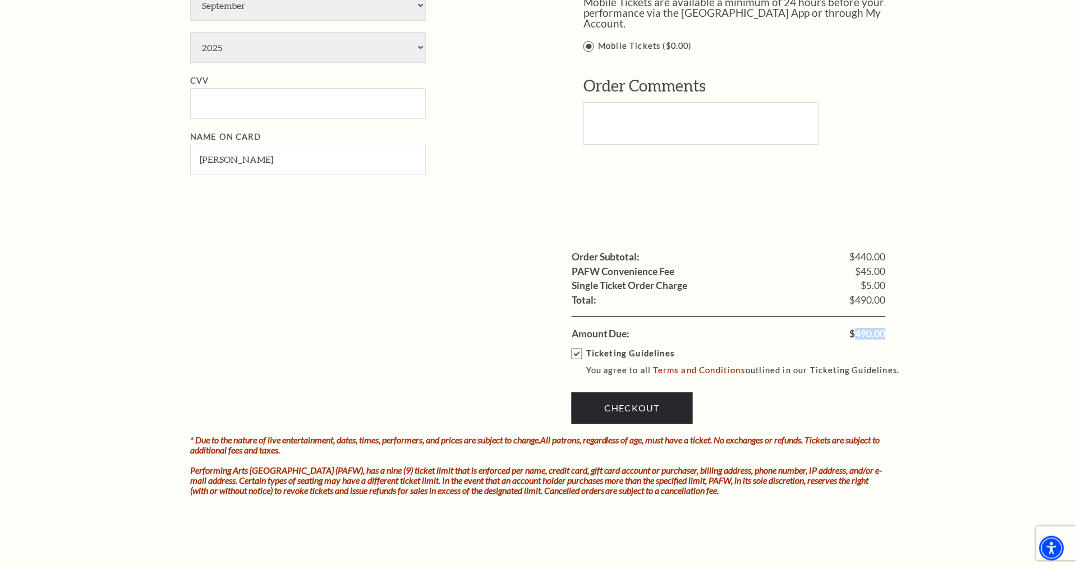
copy span "490.00"
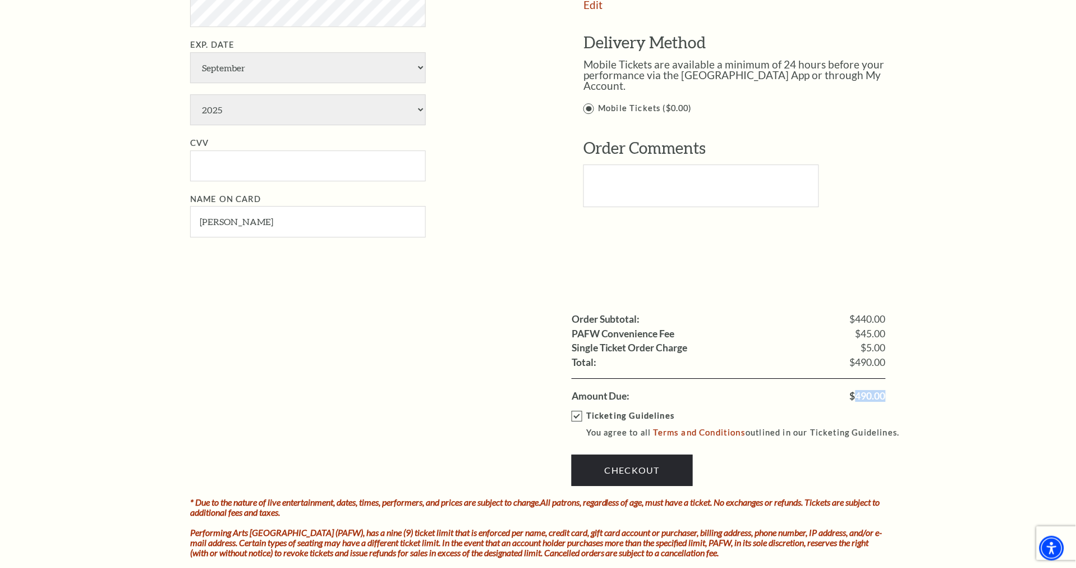
scroll to position [686, 0]
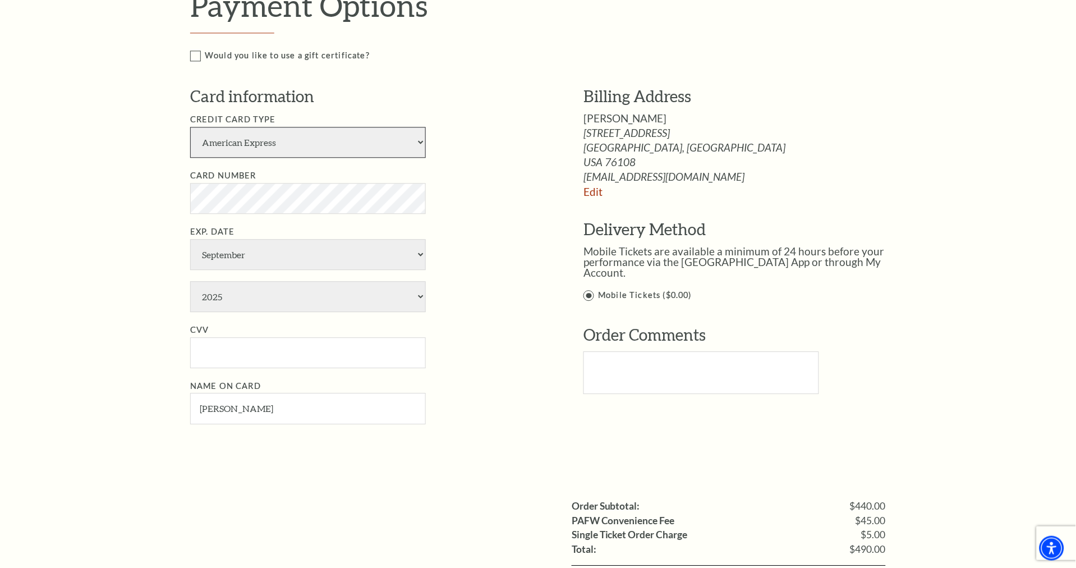
click at [281, 136] on select "American Express Visa Master Card Discover" at bounding box center [308, 142] width 236 height 31
select select "25"
click at [190, 127] on select "American Express Visa Master Card Discover" at bounding box center [308, 142] width 236 height 31
click at [254, 250] on select "January February March April May June July August September October November De…" at bounding box center [308, 254] width 236 height 31
select select "10"
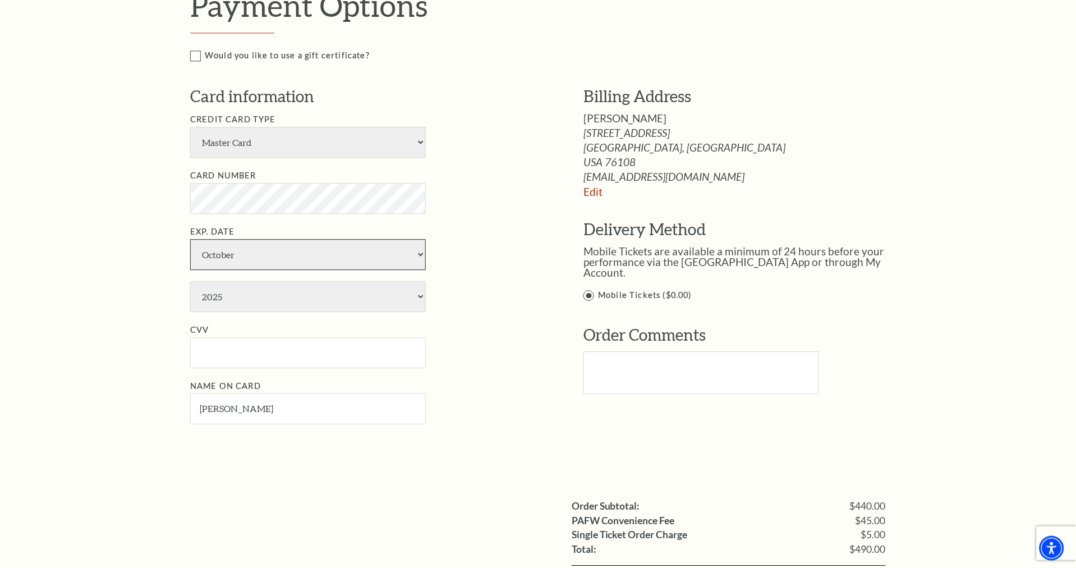
click at [190, 239] on select "January February March April May June July August September October November De…" at bounding box center [308, 254] width 236 height 31
click at [233, 305] on select "2025 2026 2027 2028 2029 2030 2031 2032 2033 2034" at bounding box center [308, 296] width 236 height 31
select select "2028"
click at [190, 281] on select "2025 2026 2027 2028 2029 2030 2031 2032 2033 2034" at bounding box center [308, 296] width 236 height 31
click at [258, 360] on input "CVV" at bounding box center [308, 352] width 236 height 31
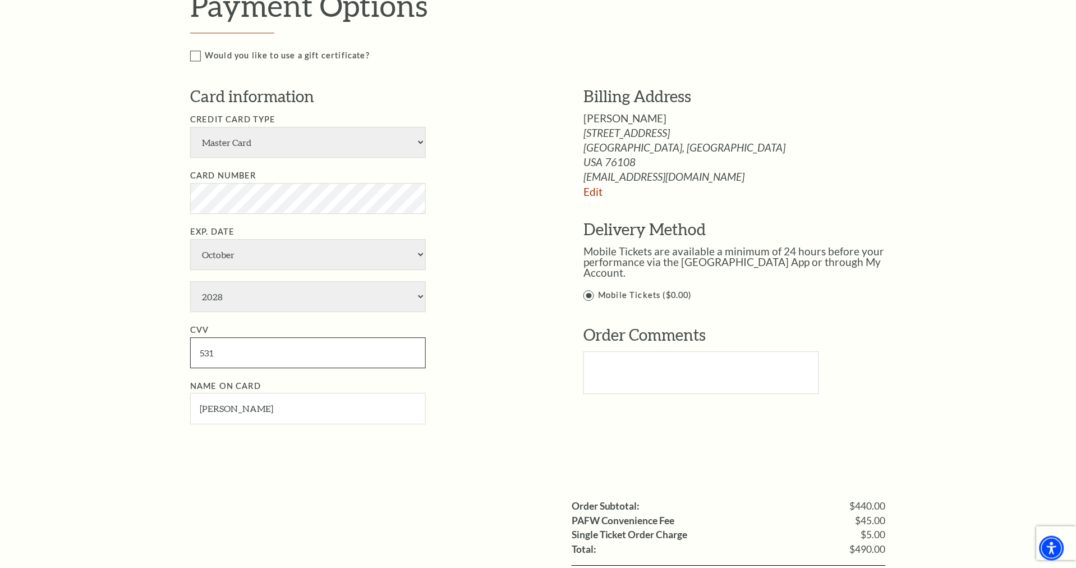
type input "531"
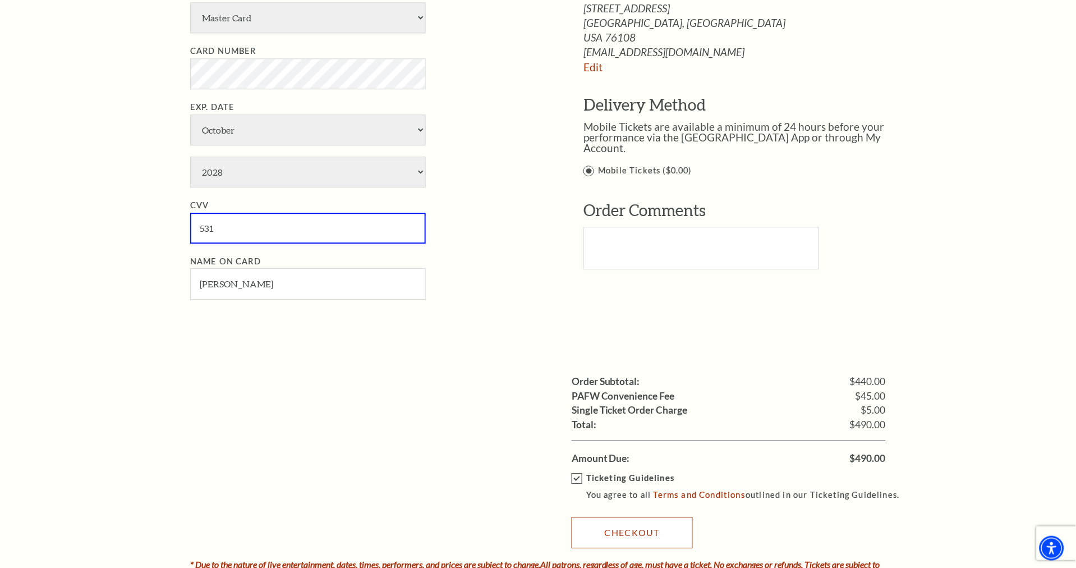
click at [631, 522] on link "Checkout" at bounding box center [632, 532] width 121 height 31
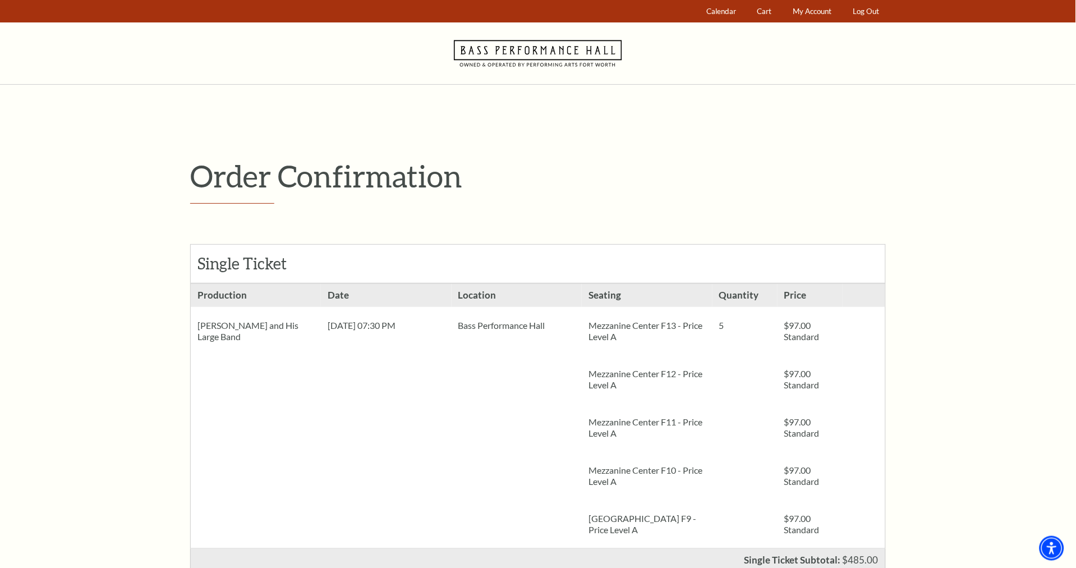
scroll to position [374, 0]
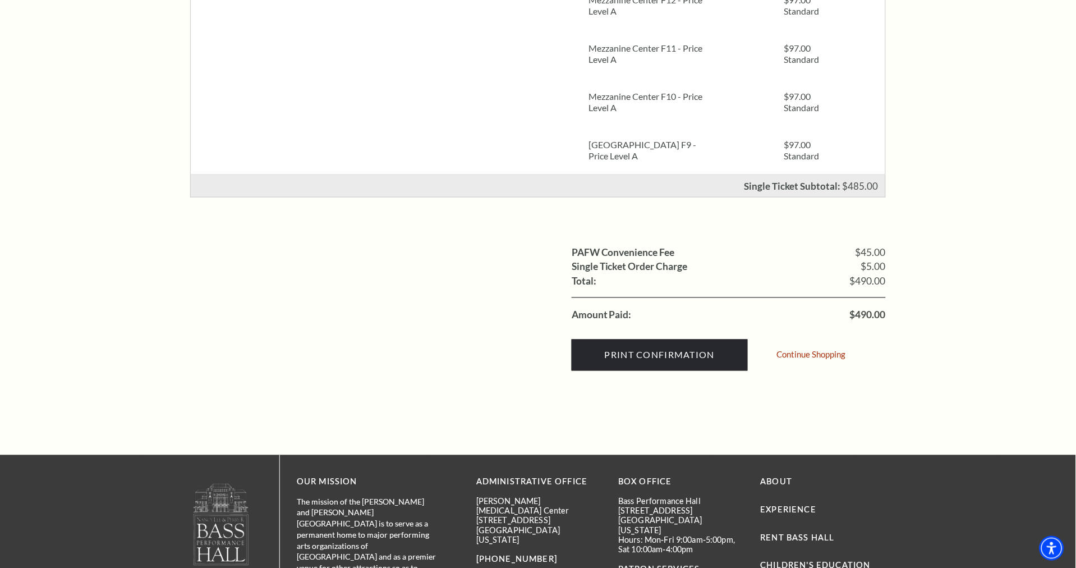
click at [287, 278] on ul "PAFW Convenience Fee $45.00 Single Ticket Order Charge $5.00 Shipping: Total: $…" at bounding box center [538, 284] width 696 height 77
